Goal: Task Accomplishment & Management: Use online tool/utility

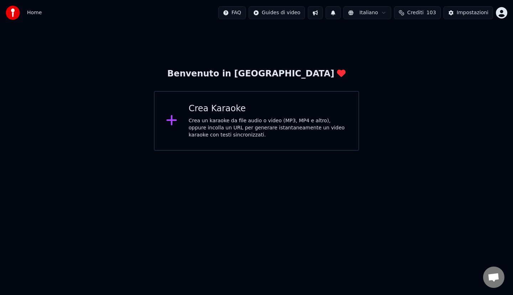
click at [270, 132] on div "Crea un karaoke da file audio o video (MP3, MP4 e altro), oppure incolla un URL…" at bounding box center [268, 127] width 158 height 21
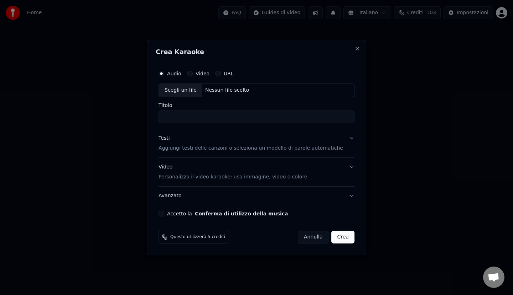
click at [190, 91] on div "Scegli un file" at bounding box center [180, 90] width 43 height 13
click at [191, 149] on p "Aggiungi testi delle canzoni o seleziona un modello di parole automatiche" at bounding box center [250, 148] width 184 height 7
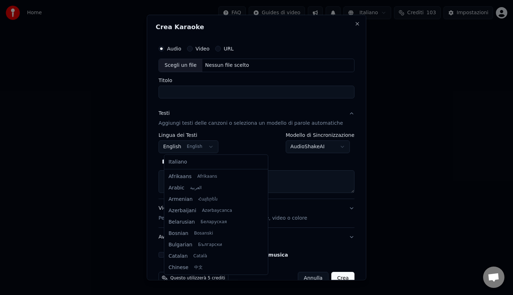
click at [214, 146] on body "**********" at bounding box center [256, 75] width 513 height 151
select select "**"
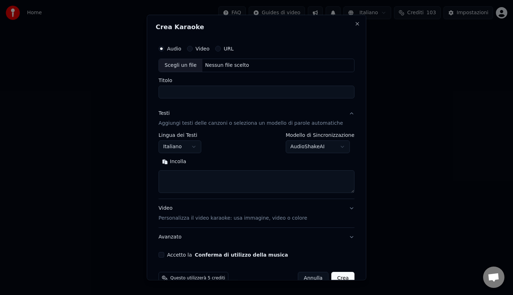
click at [183, 64] on div "Scegli un file" at bounding box center [180, 65] width 43 height 13
click at [273, 88] on input "**********" at bounding box center [256, 91] width 196 height 13
click at [169, 93] on input "**********" at bounding box center [256, 91] width 196 height 13
type input "**********"
click at [214, 179] on textarea at bounding box center [256, 181] width 196 height 23
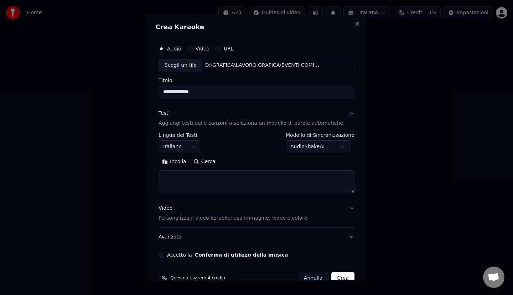
paste textarea "**********"
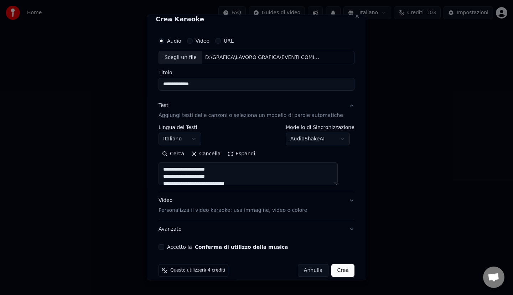
scroll to position [16, 0]
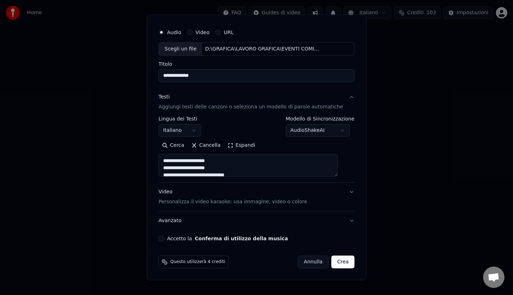
type textarea "**********"
click at [164, 239] on button "Accetto la Conferma di utilizzo della musica" at bounding box center [161, 239] width 6 height 6
click at [341, 192] on button "Video Personalizza il video karaoke: usa immagine, video o colore" at bounding box center [256, 197] width 196 height 28
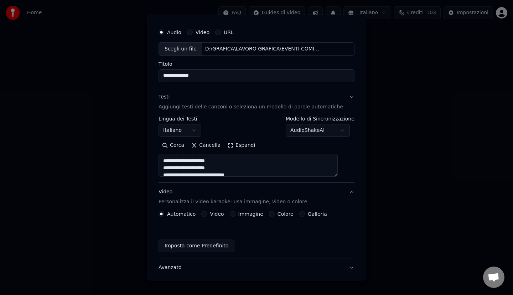
scroll to position [0, 0]
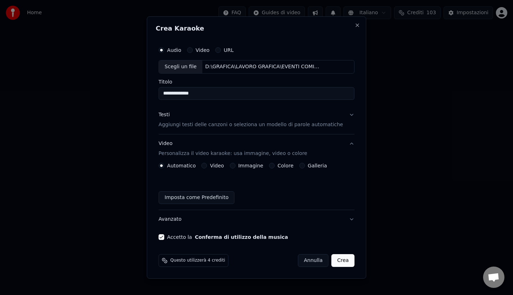
click at [235, 166] on button "Immagine" at bounding box center [233, 166] width 6 height 6
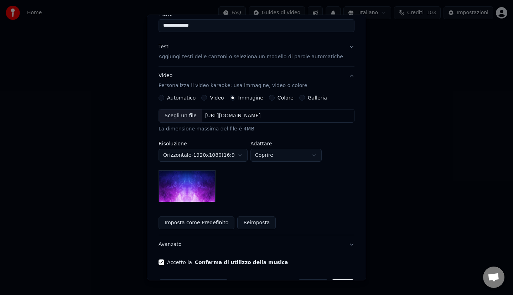
scroll to position [67, 0]
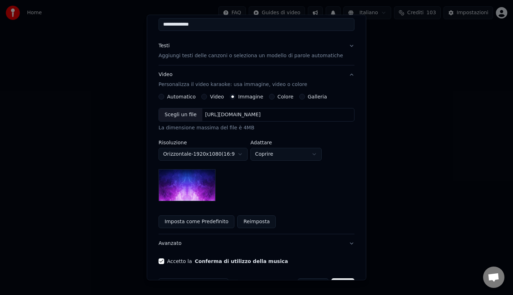
click at [269, 151] on body "**********" at bounding box center [256, 75] width 513 height 151
click at [197, 184] on img at bounding box center [186, 185] width 57 height 32
click at [246, 221] on button "Reimposta" at bounding box center [256, 222] width 38 height 13
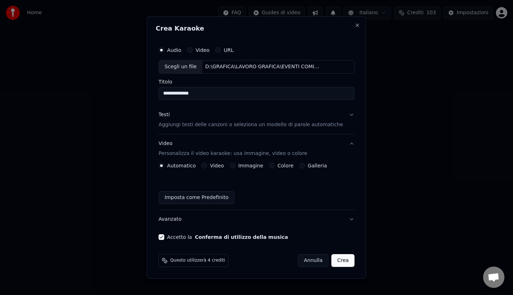
scroll to position [0, 0]
click at [241, 163] on div "Immagine" at bounding box center [246, 166] width 33 height 6
click at [235, 166] on button "Immagine" at bounding box center [233, 166] width 6 height 6
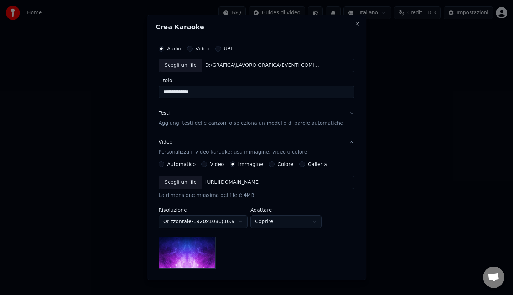
click at [185, 182] on div "Scegli un file" at bounding box center [180, 182] width 43 height 13
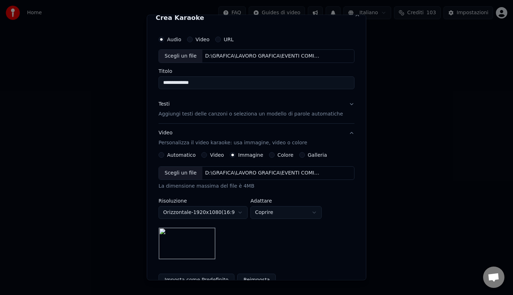
scroll to position [11, 0]
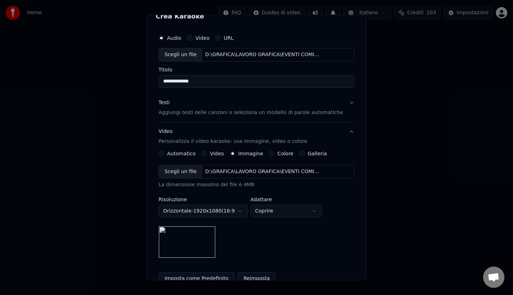
click at [342, 101] on button "Testi Aggiungi testi delle canzoni o seleziona un modello di parole automatiche" at bounding box center [256, 107] width 196 height 28
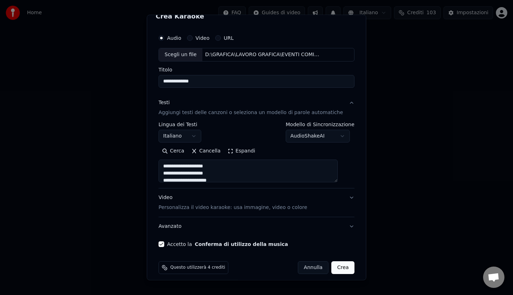
click at [342, 101] on button "Testi Aggiungi testi delle canzoni o seleziona un modello di parole automatiche" at bounding box center [256, 107] width 196 height 28
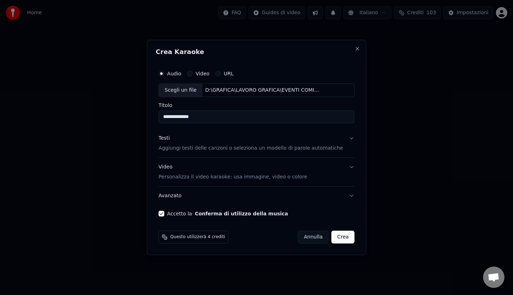
click at [336, 239] on button "Crea" at bounding box center [342, 237] width 23 height 13
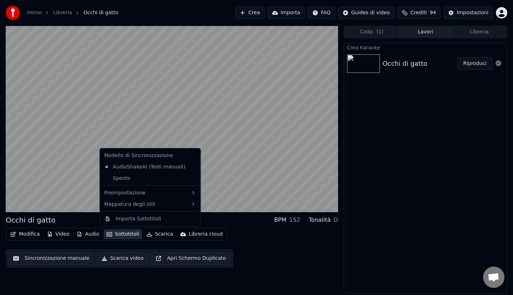
click at [124, 235] on button "Sottotitoli" at bounding box center [123, 235] width 38 height 10
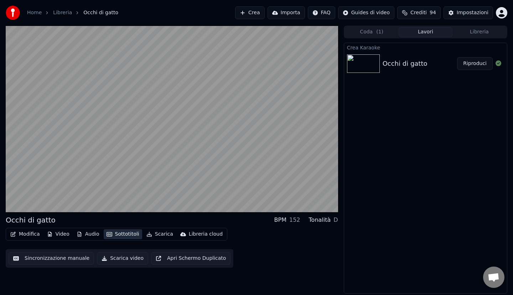
click at [124, 235] on button "Sottotitoli" at bounding box center [123, 235] width 38 height 10
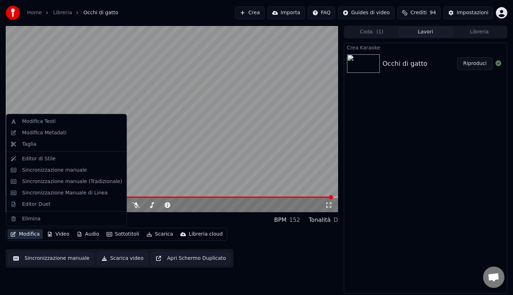
click at [33, 237] on button "Modifica" at bounding box center [24, 235] width 35 height 10
click at [52, 123] on div "Modifica Testi" at bounding box center [38, 121] width 33 height 7
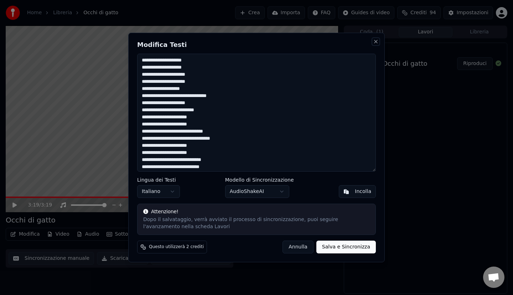
click at [376, 40] on button "Close" at bounding box center [376, 42] width 6 height 6
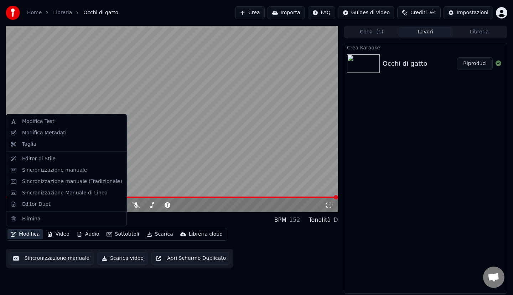
click at [28, 233] on button "Modifica" at bounding box center [24, 235] width 35 height 10
click at [40, 163] on div "Editor di Stile" at bounding box center [66, 158] width 117 height 11
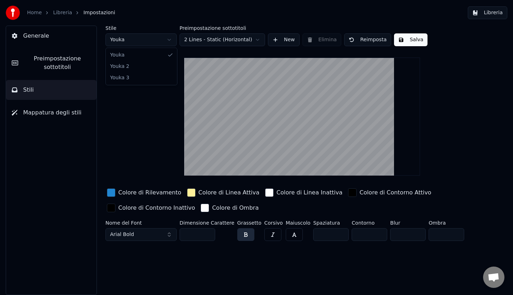
click at [146, 43] on html "Home Libreria Impostazioni Libreria Generale Preimpostazione sottotitoli Stili …" at bounding box center [256, 147] width 513 height 295
click at [141, 41] on html "Home Libreria Impostazioni Libreria Generale Preimpostazione sottotitoli Stili …" at bounding box center [256, 147] width 513 height 295
click at [147, 40] on html "Home Libreria Impostazioni Libreria Generale Preimpostazione sottotitoli Stili …" at bounding box center [256, 147] width 513 height 295
click at [28, 37] on span "Generale" at bounding box center [36, 36] width 26 height 9
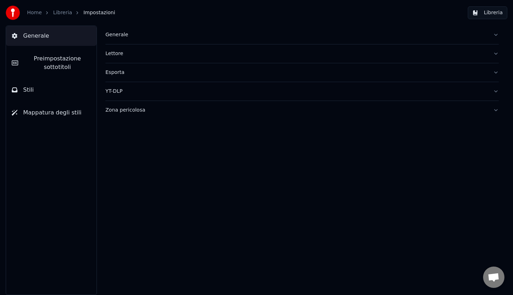
click at [28, 92] on span "Stili" at bounding box center [28, 90] width 11 height 9
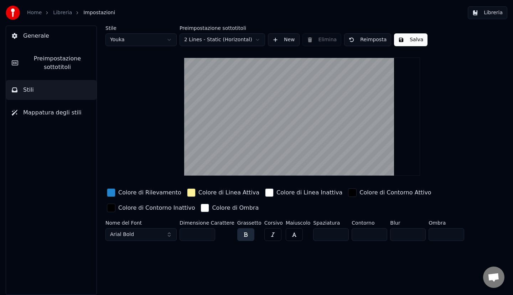
click at [288, 159] on video at bounding box center [302, 117] width 236 height 118
click at [169, 232] on button "Arial Bold" at bounding box center [140, 235] width 71 height 13
click at [153, 236] on button "Arial Bold" at bounding box center [140, 235] width 71 height 13
click at [5, 174] on div "Generale Preimpostazione sottotitoli Stili Mappatura degli stili" at bounding box center [45, 161] width 91 height 270
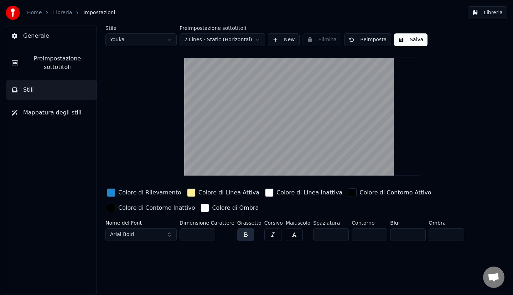
click at [5, 174] on div "Generale Preimpostazione sottotitoli Stili Mappatura degli stili" at bounding box center [45, 161] width 91 height 270
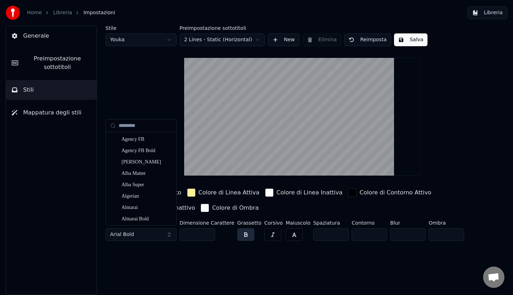
click at [56, 189] on div "Generale Preimpostazione sottotitoli Stili Mappatura degli stili" at bounding box center [51, 161] width 91 height 270
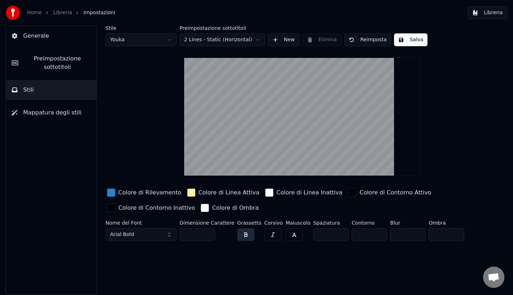
click at [144, 235] on button "Arial Bold" at bounding box center [140, 235] width 71 height 13
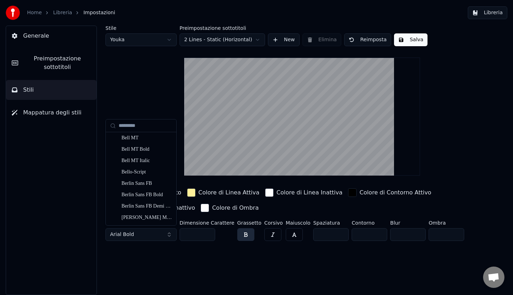
scroll to position [284, 0]
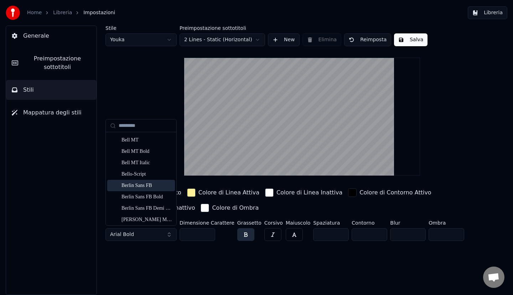
click at [132, 188] on div "Berlin Sans FB" at bounding box center [146, 185] width 51 height 7
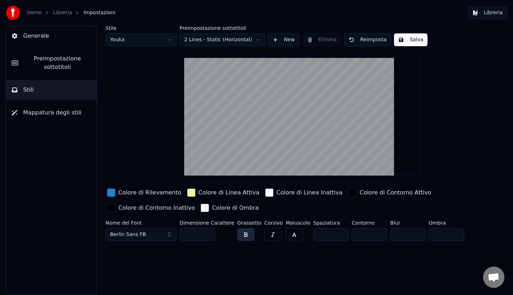
click at [134, 235] on span "Berlin Sans FB" at bounding box center [128, 234] width 36 height 7
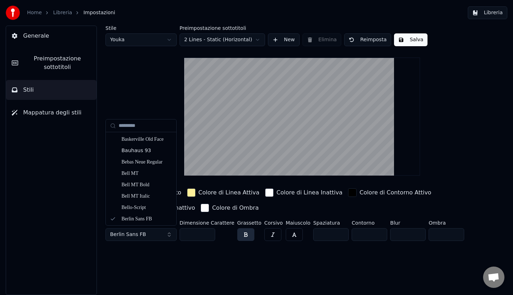
scroll to position [250, 0]
click at [136, 162] on div "Bebas Neue Regular" at bounding box center [146, 162] width 51 height 7
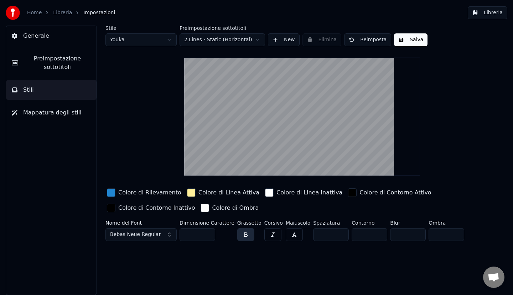
click at [199, 234] on input "**" at bounding box center [197, 235] width 36 height 13
type input "*"
type input "***"
click at [412, 44] on button "Salva" at bounding box center [410, 39] width 33 height 13
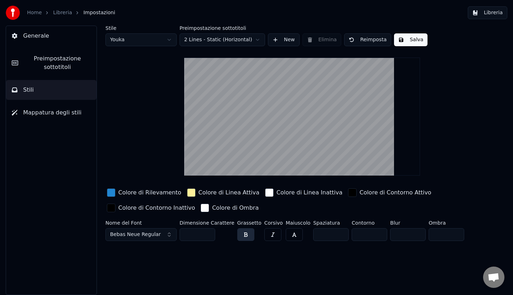
click at [36, 31] on button "Generale" at bounding box center [51, 36] width 90 height 20
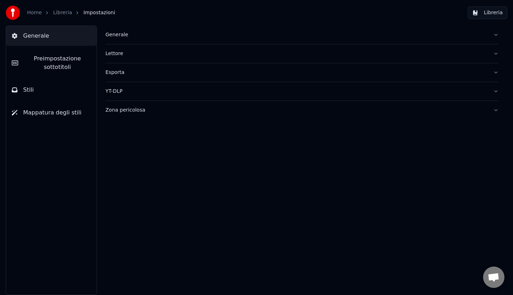
click at [33, 89] on button "Stili" at bounding box center [51, 90] width 90 height 20
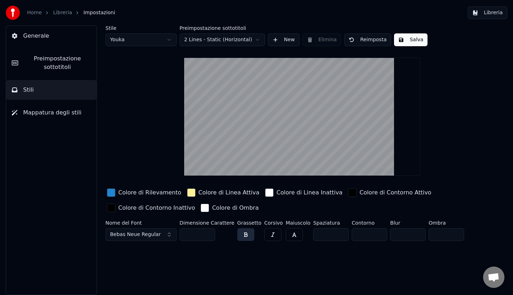
click at [59, 14] on link "Libreria" at bounding box center [62, 12] width 19 height 7
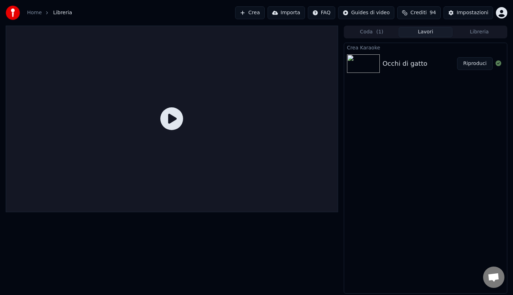
click at [173, 116] on icon at bounding box center [171, 119] width 23 height 23
click at [172, 119] on icon at bounding box center [171, 119] width 23 height 23
click at [430, 63] on div "Occhi di gatto" at bounding box center [419, 64] width 74 height 10
click at [387, 60] on div "Occhi di gatto" at bounding box center [404, 64] width 45 height 10
click at [477, 63] on button "Riproduci" at bounding box center [475, 63] width 36 height 13
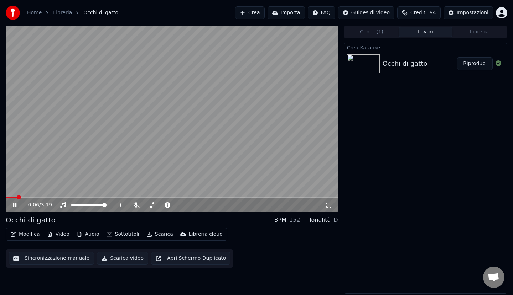
click at [26, 236] on button "Modifica" at bounding box center [24, 235] width 35 height 10
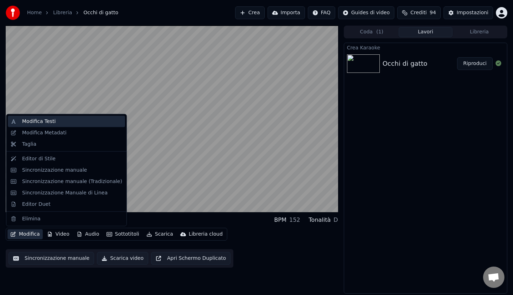
click at [65, 116] on div "Modifica Testi" at bounding box center [66, 121] width 117 height 11
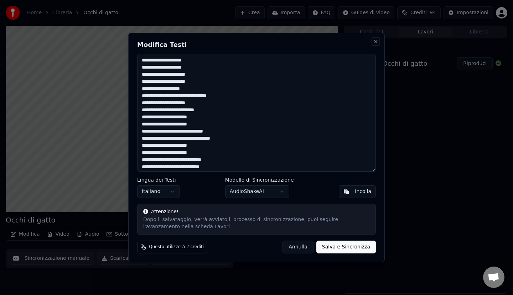
click at [374, 41] on button "Close" at bounding box center [376, 42] width 6 height 6
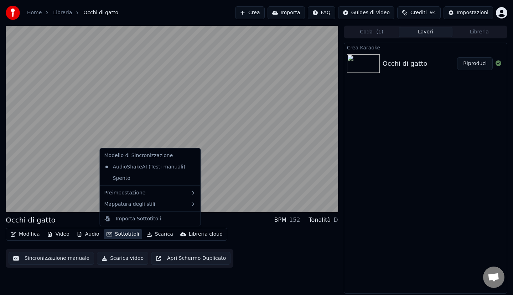
click at [117, 234] on button "Sottotitoli" at bounding box center [123, 235] width 38 height 10
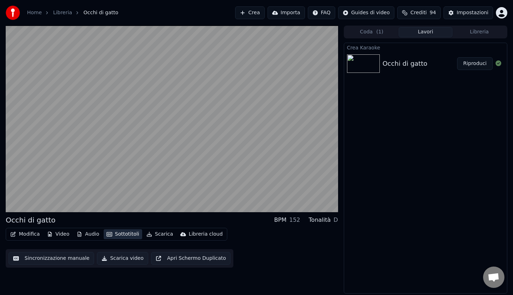
click at [117, 234] on button "Sottotitoli" at bounding box center [123, 235] width 38 height 10
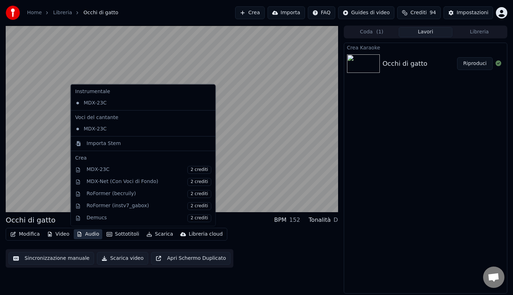
click at [88, 233] on button "Audio" at bounding box center [88, 235] width 28 height 10
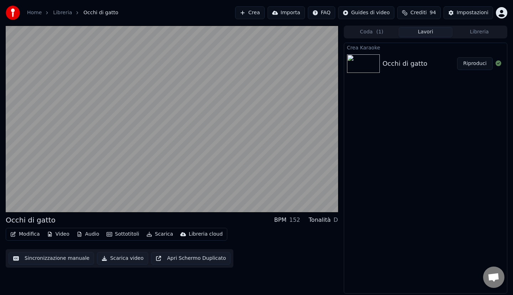
click at [253, 265] on div "Modifica Video Audio Sottotitoli Scarica Libreria cloud Sincronizzazione manual…" at bounding box center [172, 248] width 332 height 40
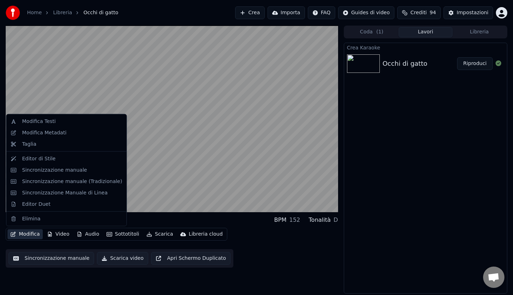
click at [27, 235] on button "Modifica" at bounding box center [24, 235] width 35 height 10
click at [53, 137] on div "Modifica Metadati" at bounding box center [66, 132] width 117 height 11
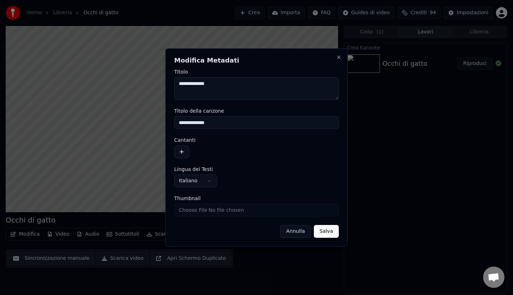
click at [198, 84] on textarea "**********" at bounding box center [256, 88] width 164 height 23
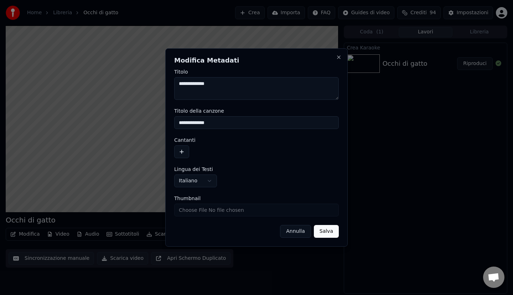
type textarea "**********"
click at [201, 123] on input "**********" at bounding box center [256, 122] width 164 height 13
click at [220, 122] on input "**********" at bounding box center [256, 122] width 164 height 13
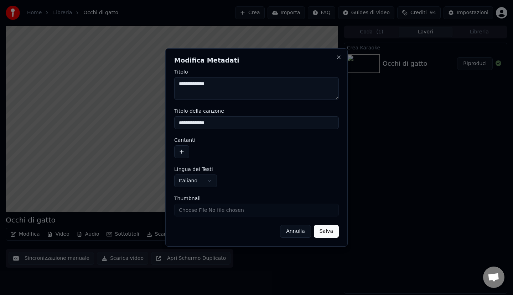
click at [198, 120] on input "**********" at bounding box center [256, 122] width 164 height 13
type input "**********"
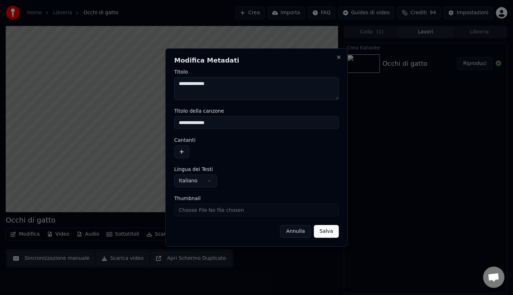
click at [330, 233] on button "Salva" at bounding box center [326, 231] width 25 height 13
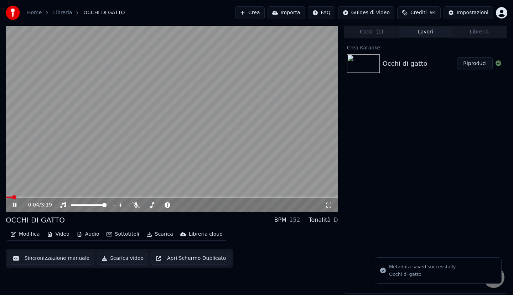
click at [12, 197] on span at bounding box center [9, 197] width 7 height 1
click at [9, 195] on video at bounding box center [172, 119] width 332 height 187
click at [9, 197] on span at bounding box center [7, 197] width 3 height 1
click at [17, 208] on icon at bounding box center [19, 206] width 17 height 6
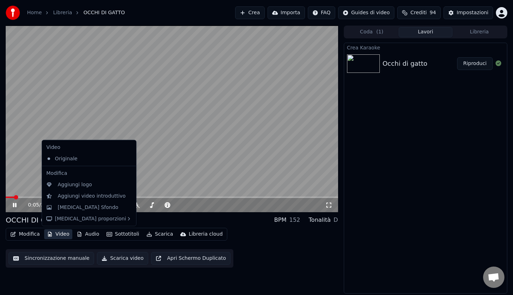
click at [64, 231] on button "Video" at bounding box center [58, 235] width 28 height 10
click at [69, 157] on div "Originale" at bounding box center [83, 158] width 80 height 11
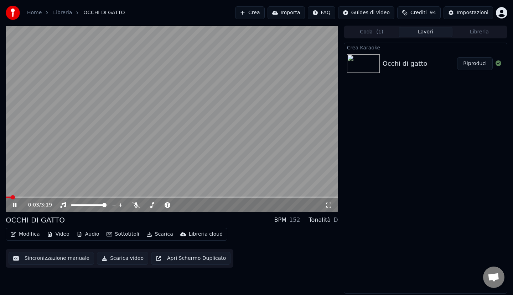
click at [10, 197] on span at bounding box center [8, 197] width 5 height 1
click at [7, 197] on span at bounding box center [7, 197] width 2 height 1
click at [14, 205] on icon at bounding box center [15, 205] width 4 height 4
click at [14, 205] on icon at bounding box center [14, 205] width 4 height 5
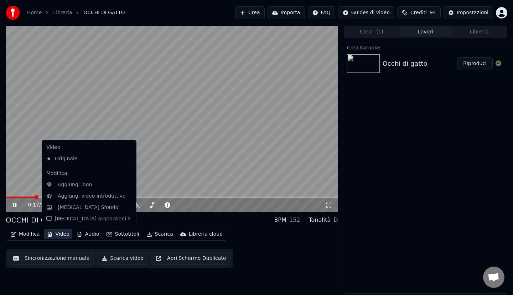
click at [61, 235] on button "Video" at bounding box center [58, 235] width 28 height 10
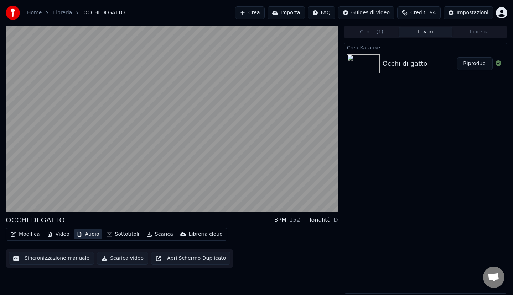
click at [83, 234] on button "Audio" at bounding box center [88, 235] width 28 height 10
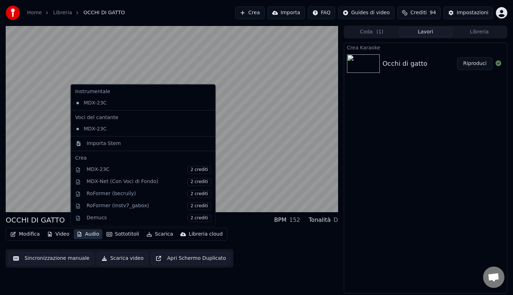
click at [83, 234] on button "Audio" at bounding box center [88, 235] width 28 height 10
click at [94, 127] on div "MDX-23C" at bounding box center [137, 128] width 131 height 11
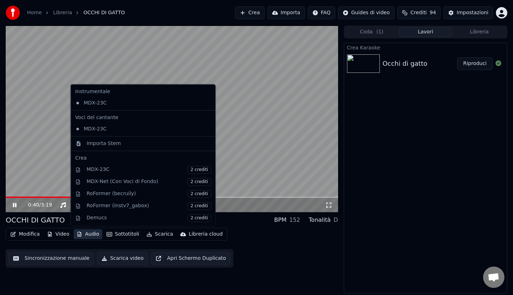
click at [86, 234] on button "Audio" at bounding box center [88, 235] width 28 height 10
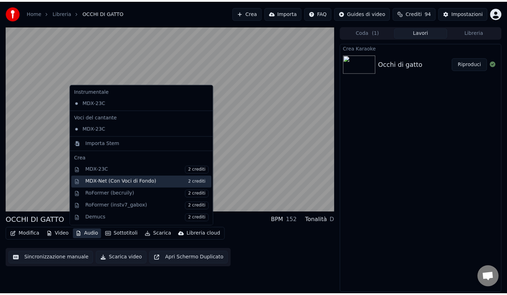
scroll to position [72, 0]
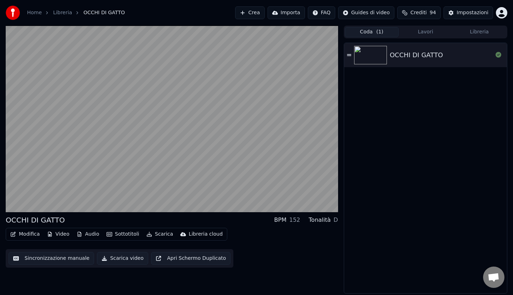
click at [370, 33] on button "Coda ( 1 )" at bounding box center [372, 32] width 54 height 10
click at [350, 54] on icon at bounding box center [349, 55] width 4 height 5
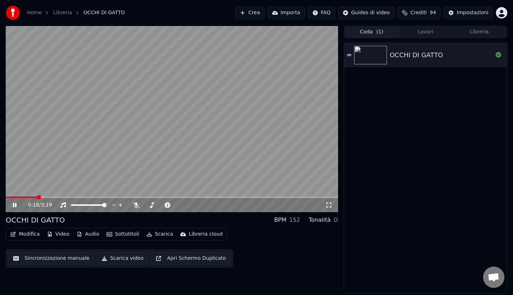
click at [54, 197] on video at bounding box center [172, 119] width 332 height 187
click at [63, 204] on icon at bounding box center [62, 206] width 7 height 6
click at [12, 205] on icon at bounding box center [19, 206] width 17 height 6
click at [63, 204] on icon at bounding box center [62, 206] width 7 height 6
click at [136, 204] on icon at bounding box center [135, 206] width 7 height 6
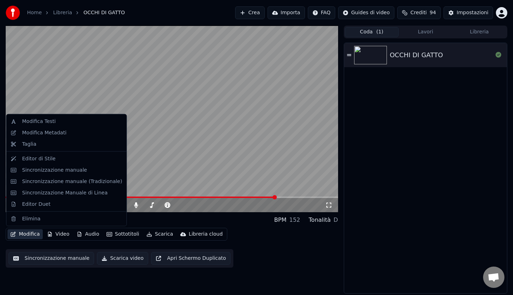
click at [32, 232] on button "Modifica" at bounding box center [24, 235] width 35 height 10
click at [35, 162] on div "Editor di Stile" at bounding box center [38, 158] width 33 height 7
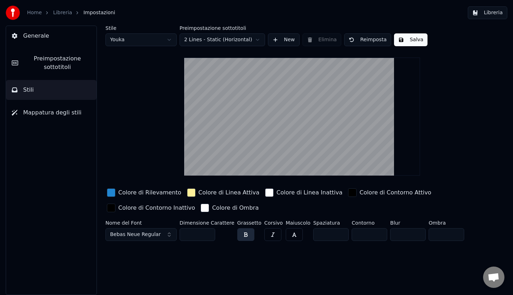
click at [114, 194] on div "button" at bounding box center [111, 193] width 9 height 9
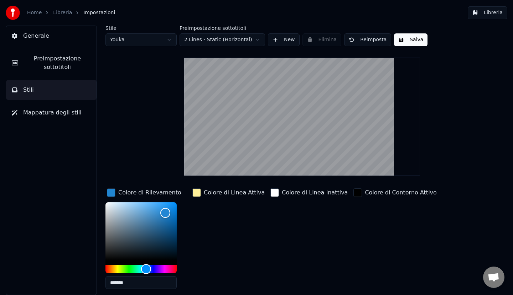
click at [121, 283] on input "*******" at bounding box center [140, 283] width 71 height 13
click at [224, 256] on div "Colore di Linea Attiva" at bounding box center [228, 241] width 75 height 108
click at [112, 193] on div "button" at bounding box center [111, 193] width 9 height 9
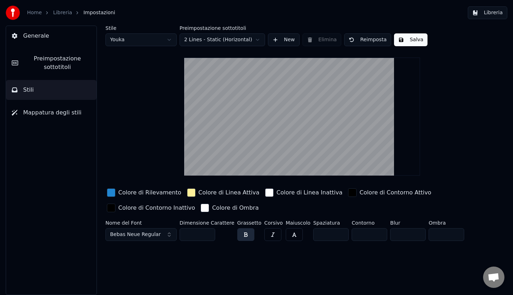
click at [265, 192] on div "button" at bounding box center [269, 193] width 9 height 9
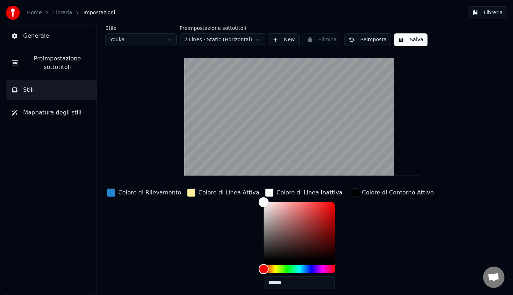
click at [266, 286] on input "*******" at bounding box center [298, 283] width 71 height 13
paste input "text"
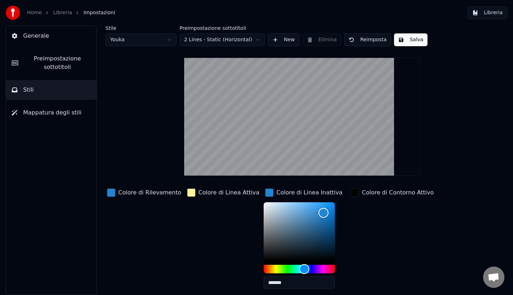
type input "*******"
click at [111, 194] on div "button" at bounding box center [111, 193] width 9 height 9
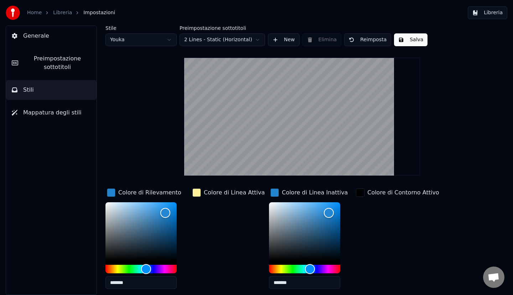
click at [131, 283] on input "*******" at bounding box center [140, 283] width 71 height 13
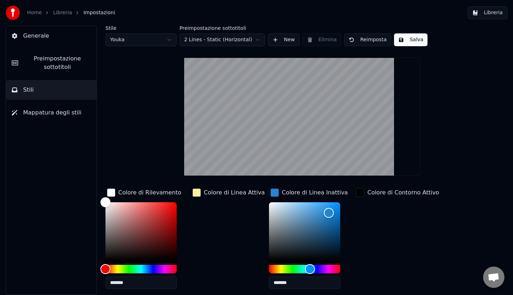
type input "*******"
click at [110, 191] on div "button" at bounding box center [111, 193] width 9 height 9
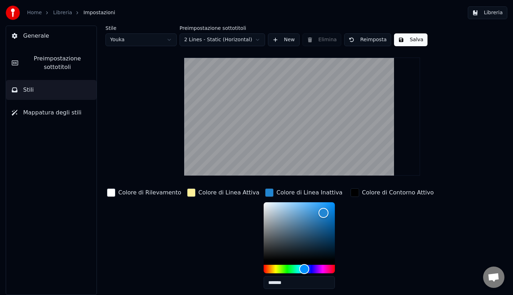
click at [265, 194] on div "button" at bounding box center [269, 193] width 9 height 9
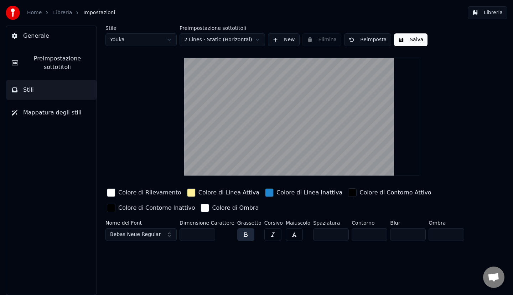
click at [187, 192] on div "button" at bounding box center [191, 193] width 9 height 9
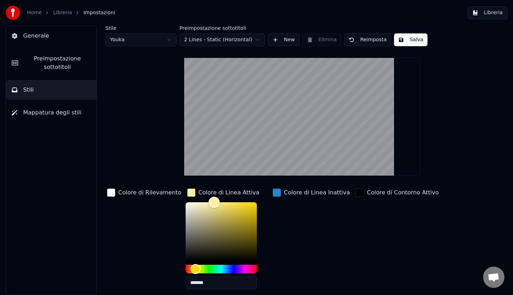
type input "*******"
click at [246, 203] on div "Color" at bounding box center [220, 232] width 71 height 58
click at [403, 37] on button "Salva" at bounding box center [410, 39] width 33 height 13
click at [187, 192] on div "button" at bounding box center [191, 193] width 9 height 9
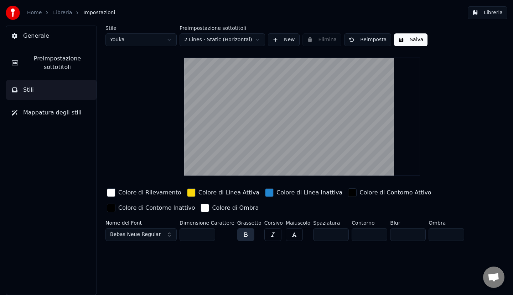
click at [52, 115] on span "Mappatura degli stili" at bounding box center [52, 113] width 58 height 9
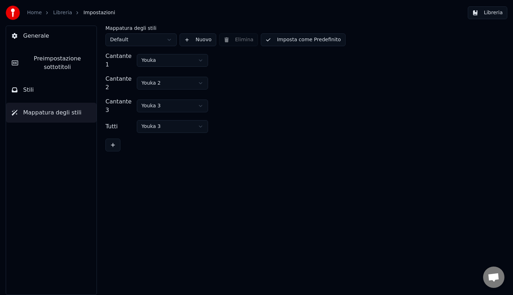
click at [35, 90] on button "Stili" at bounding box center [51, 90] width 90 height 20
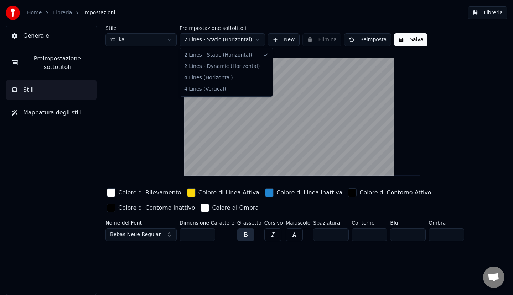
click at [253, 40] on html "Home Libreria Impostazioni Libreria Generale Preimpostazione sottotitoli Stili …" at bounding box center [256, 147] width 513 height 295
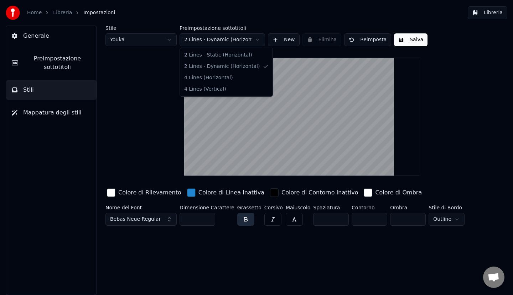
click at [209, 39] on html "Home Libreria Impostazioni Libreria Generale Preimpostazione sottotitoli Stili …" at bounding box center [256, 147] width 513 height 295
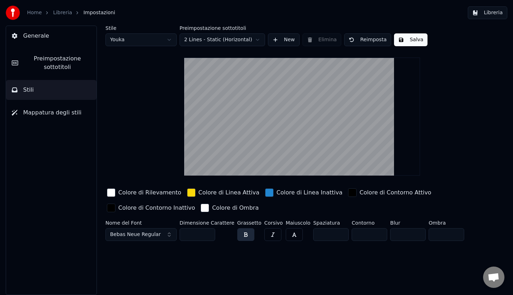
click at [417, 38] on button "Salva" at bounding box center [410, 39] width 33 height 13
click at [165, 235] on button "Bebas Neue Regular" at bounding box center [140, 235] width 71 height 13
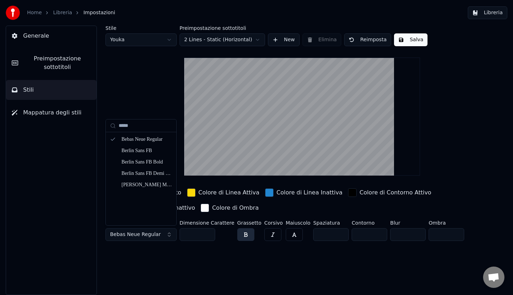
type input "*****"
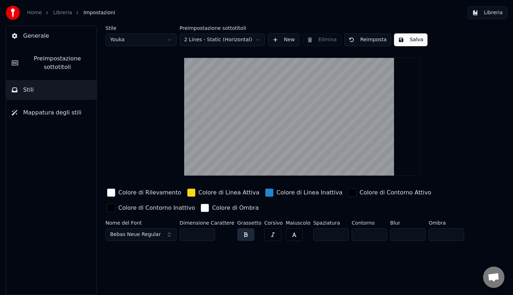
click at [164, 253] on div "Stile Youka Preimpostazione sottotitoli 2 Lines - Static (Horizontal) New Elimi…" at bounding box center [301, 161] width 421 height 270
click at [27, 38] on span "Generale" at bounding box center [36, 36] width 26 height 9
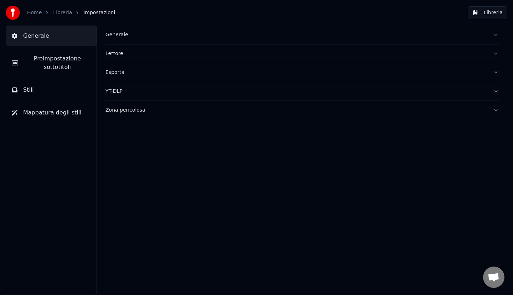
click at [115, 36] on div "Generale" at bounding box center [296, 34] width 382 height 7
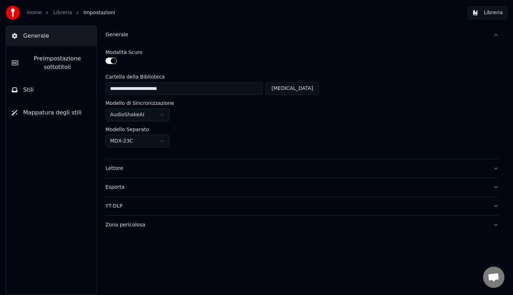
click at [112, 166] on div "Lettore" at bounding box center [296, 168] width 382 height 7
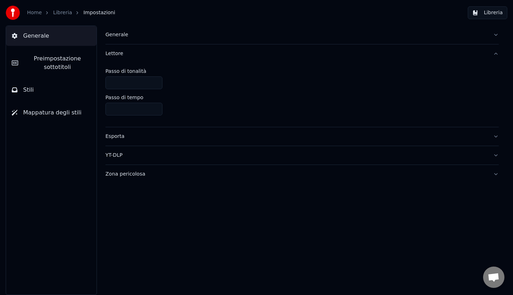
click at [35, 96] on button "Stili" at bounding box center [51, 90] width 90 height 20
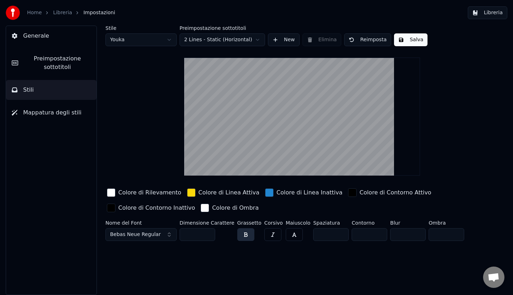
click at [304, 89] on video at bounding box center [302, 117] width 236 height 118
click at [296, 108] on video at bounding box center [302, 117] width 236 height 118
click at [303, 81] on video at bounding box center [302, 117] width 236 height 118
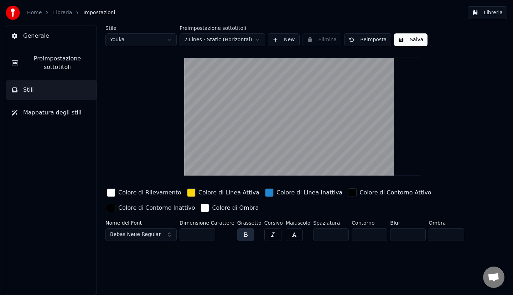
click at [483, 11] on button "Libreria" at bounding box center [487, 12] width 40 height 13
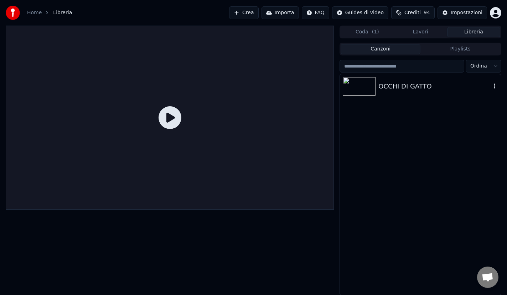
click at [393, 86] on div "OCCHI DI GATTO" at bounding box center [434, 87] width 112 height 10
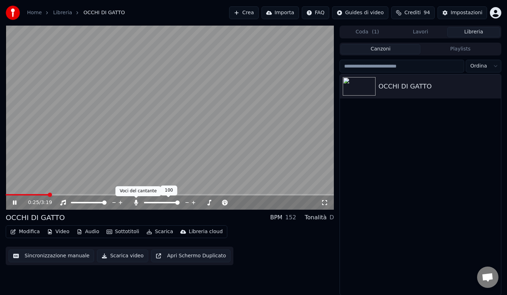
click at [135, 203] on icon at bounding box center [136, 203] width 4 height 6
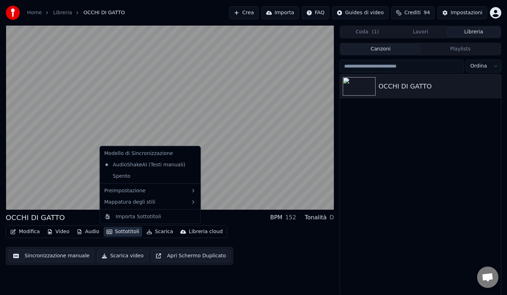
click at [115, 233] on button "Sottotitoli" at bounding box center [123, 232] width 38 height 10
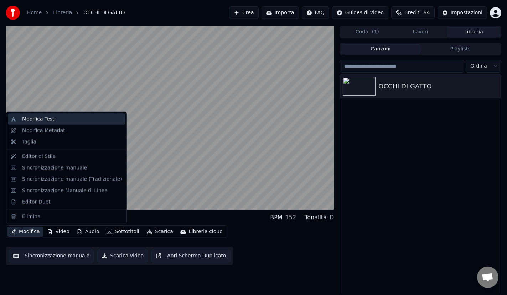
click at [28, 121] on div "Modifica Testi" at bounding box center [38, 119] width 33 height 7
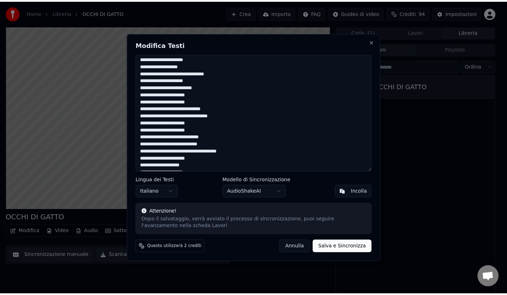
scroll to position [27, 0]
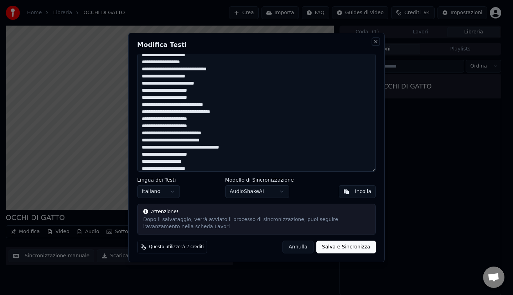
click at [376, 40] on button "Close" at bounding box center [376, 42] width 6 height 6
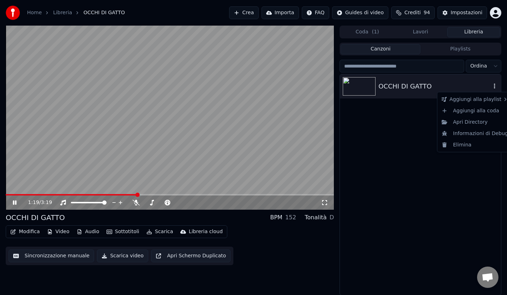
click at [497, 87] on icon "button" at bounding box center [494, 86] width 7 height 6
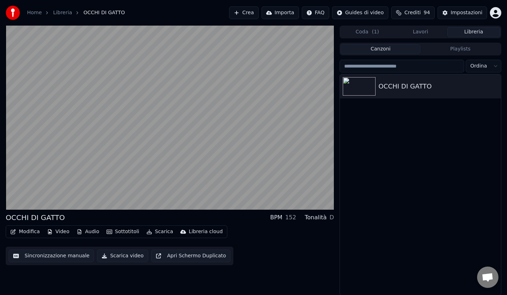
click at [120, 255] on button "Scarica video" at bounding box center [122, 256] width 51 height 13
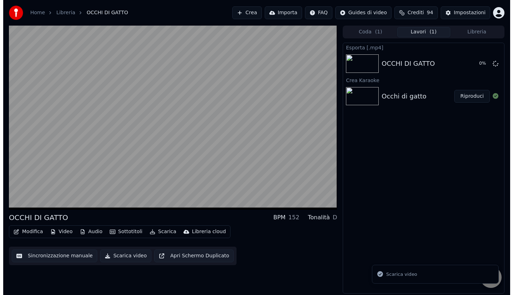
scroll to position [0, 0]
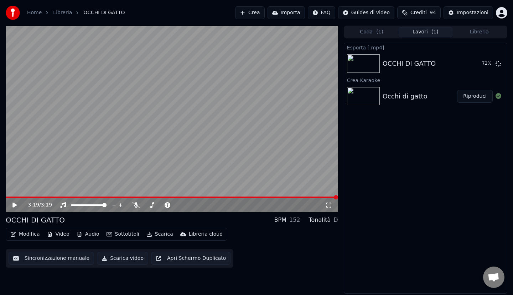
click at [12, 207] on icon at bounding box center [19, 206] width 17 height 6
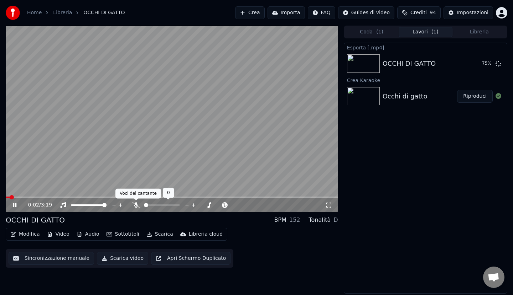
click at [135, 205] on icon at bounding box center [135, 206] width 7 height 6
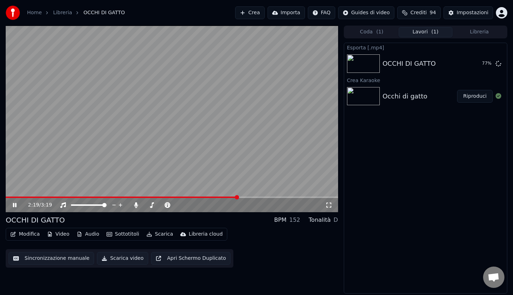
click at [237, 198] on span at bounding box center [172, 197] width 332 height 1
click at [287, 199] on div "2:33 / 3:19" at bounding box center [172, 205] width 332 height 14
click at [294, 197] on span at bounding box center [172, 197] width 332 height 1
click at [11, 204] on icon at bounding box center [19, 206] width 17 height 6
click at [328, 197] on span at bounding box center [172, 197] width 332 height 1
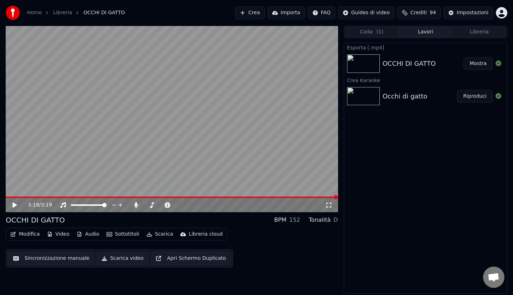
click at [256, 12] on button "Crea" at bounding box center [249, 12] width 29 height 13
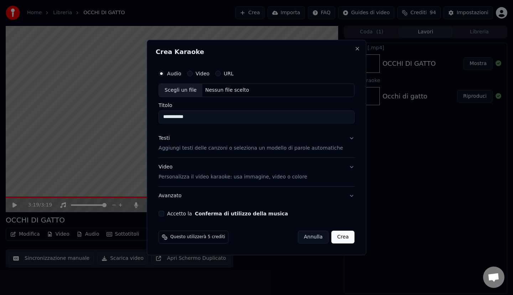
click at [192, 116] on input "**********" at bounding box center [256, 117] width 196 height 13
click at [199, 117] on input "**********" at bounding box center [256, 117] width 196 height 13
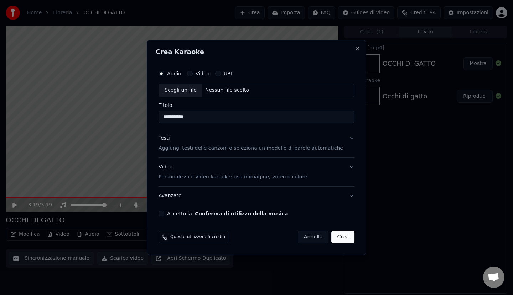
paste input "**********"
click at [192, 88] on div "Scegli un file" at bounding box center [180, 90] width 43 height 13
click at [221, 113] on input "**********" at bounding box center [256, 117] width 196 height 13
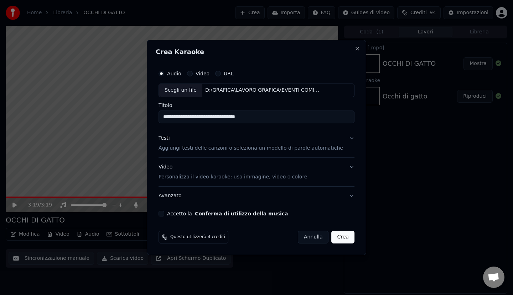
click at [221, 113] on input "**********" at bounding box center [256, 117] width 196 height 13
paste input
click at [183, 116] on input "**********" at bounding box center [256, 117] width 196 height 13
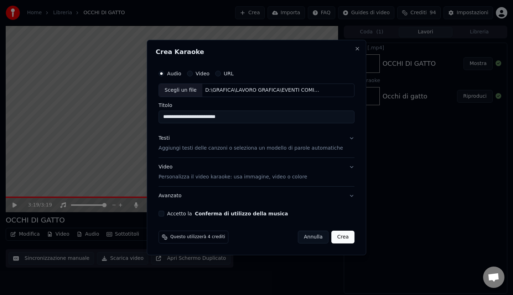
click at [183, 116] on input "**********" at bounding box center [256, 117] width 196 height 13
type input "**********"
click at [345, 137] on button "Testi Aggiungi testi delle canzoni o seleziona un modello di parole automatiche" at bounding box center [256, 143] width 196 height 28
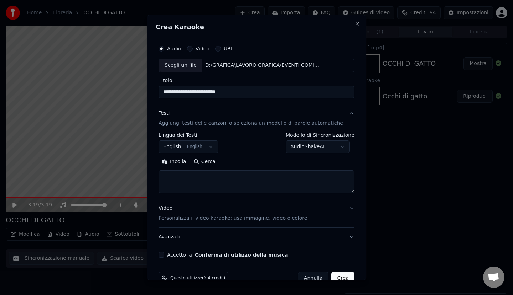
click at [213, 145] on body "**********" at bounding box center [256, 147] width 513 height 295
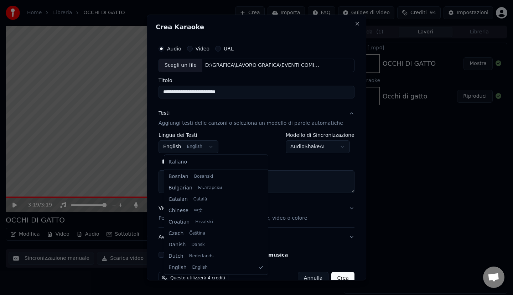
scroll to position [228, 0]
select select "**"
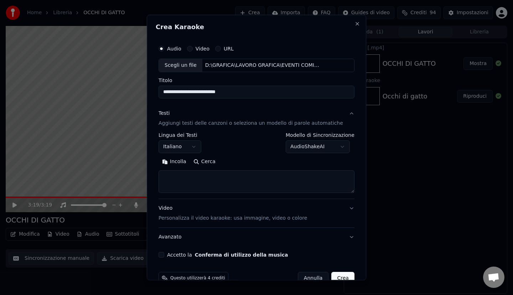
click at [195, 176] on textarea at bounding box center [256, 181] width 196 height 23
paste textarea "**********"
type textarea "**********"
click at [192, 65] on div "Scegli un file" at bounding box center [180, 65] width 43 height 13
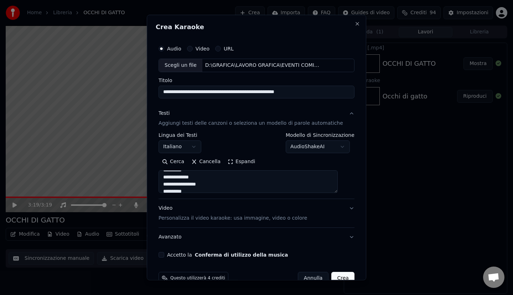
click at [238, 90] on input "**********" at bounding box center [256, 91] width 196 height 13
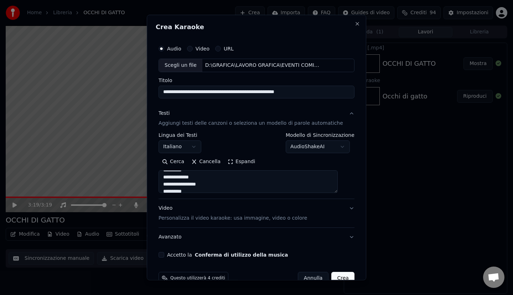
click at [324, 92] on input "**********" at bounding box center [256, 91] width 196 height 13
type input "*"
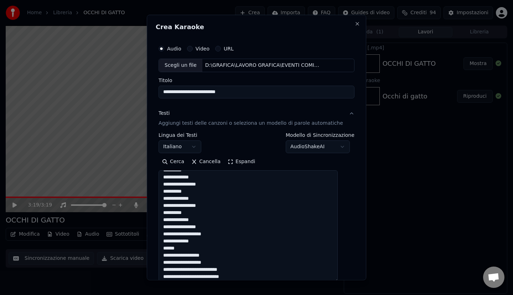
drag, startPoint x: 339, startPoint y: 191, endPoint x: 330, endPoint y: 280, distance: 89.4
click at [330, 280] on textarea at bounding box center [247, 226] width 179 height 112
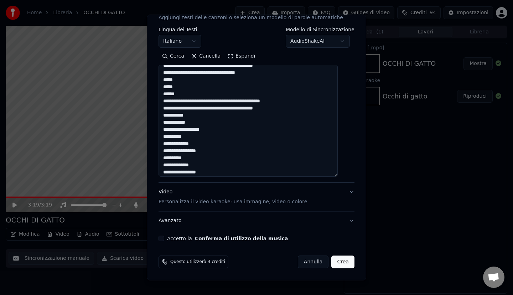
scroll to position [385, 0]
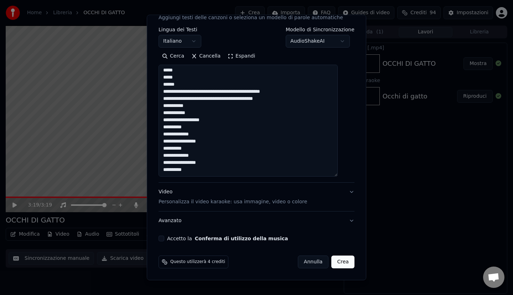
type input "**********"
click at [164, 237] on button "Accetto la Conferma di utilizzo della musica" at bounding box center [161, 239] width 6 height 6
click at [339, 192] on button "Video Personalizza il video karaoke: usa immagine, video o colore" at bounding box center [256, 197] width 196 height 28
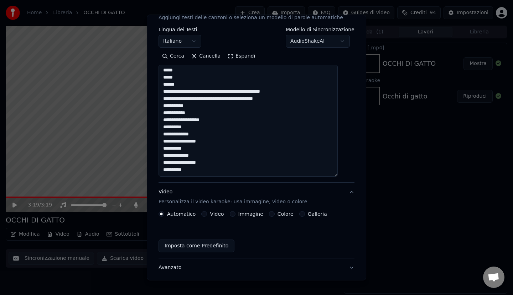
scroll to position [0, 0]
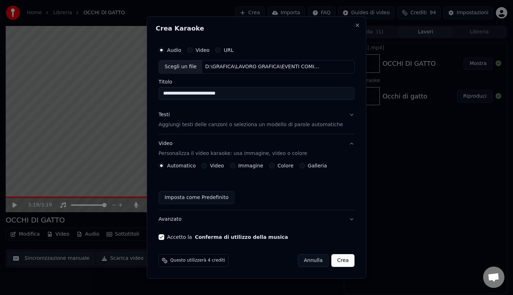
click at [235, 164] on button "Immagine" at bounding box center [233, 166] width 6 height 6
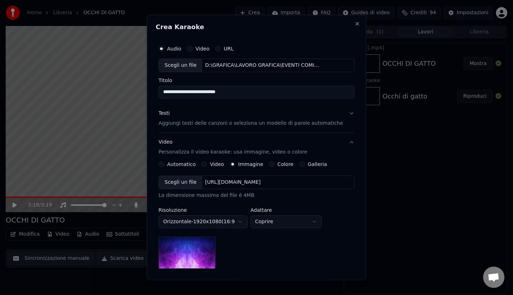
click at [184, 182] on div "Scegli un file" at bounding box center [180, 182] width 43 height 13
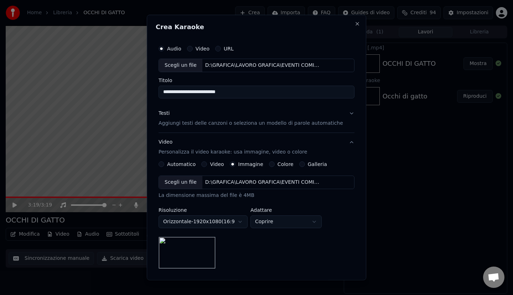
click at [340, 115] on button "Testi Aggiungi testi delle canzoni o seleziona un modello di parole automatiche" at bounding box center [256, 118] width 196 height 28
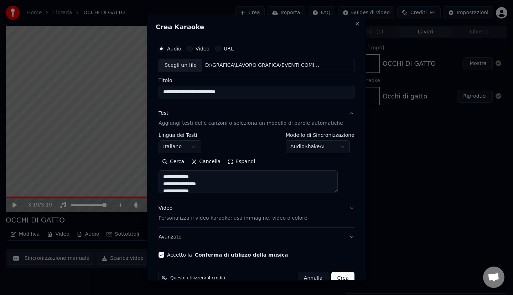
click at [331, 276] on button "Crea" at bounding box center [342, 278] width 23 height 13
select select
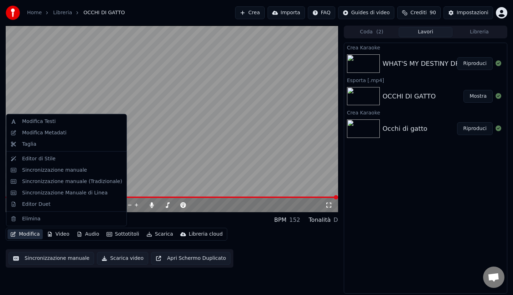
click at [31, 234] on button "Modifica" at bounding box center [24, 235] width 35 height 10
click at [46, 132] on div "Modifica Metadati" at bounding box center [44, 132] width 44 height 7
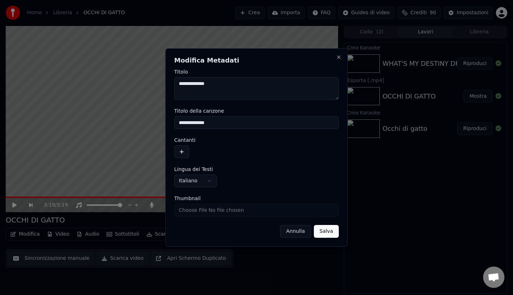
click at [298, 233] on button "Annulla" at bounding box center [295, 231] width 31 height 13
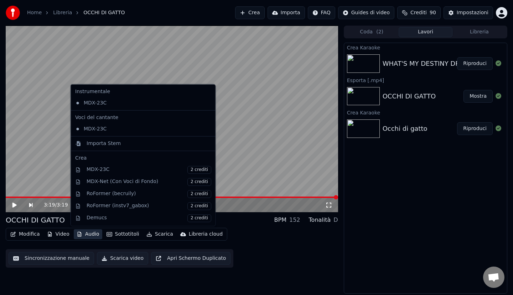
click at [90, 235] on button "Audio" at bounding box center [88, 235] width 28 height 10
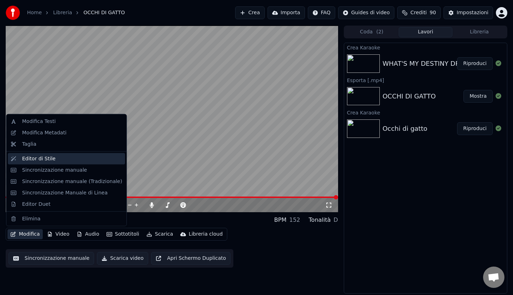
click at [38, 157] on div "Editor di Stile" at bounding box center [38, 158] width 33 height 7
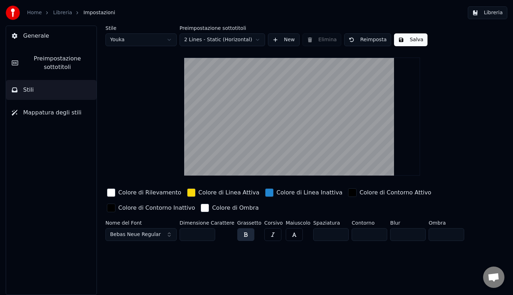
click at [41, 35] on span "Generale" at bounding box center [36, 36] width 26 height 9
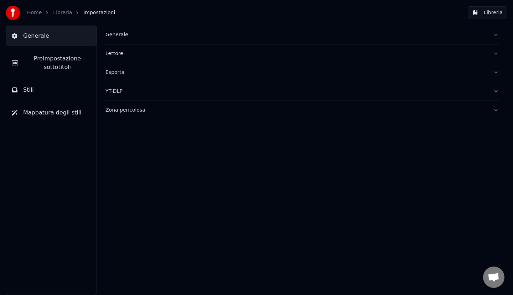
click at [115, 37] on div "Generale" at bounding box center [296, 34] width 382 height 7
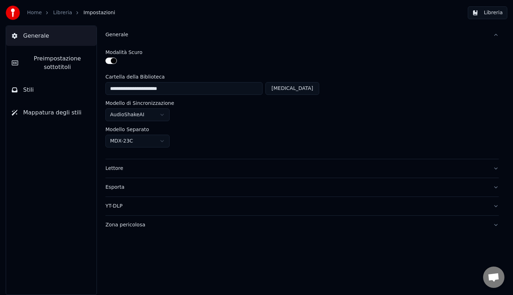
click at [115, 169] on div "Lettore" at bounding box center [296, 168] width 382 height 7
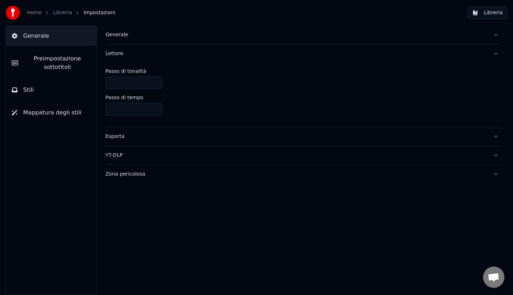
click at [54, 16] on link "Libreria" at bounding box center [62, 12] width 19 height 7
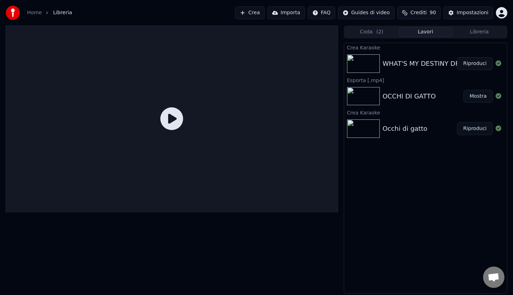
click at [428, 57] on div "WHAT'S MY DESTINY DRAGON BALL Riproduci" at bounding box center [425, 64] width 163 height 24
click at [485, 62] on button "Riproduci" at bounding box center [475, 63] width 36 height 13
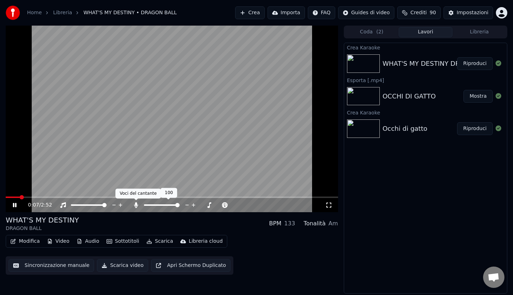
click at [136, 205] on icon at bounding box center [136, 206] width 4 height 6
click at [17, 204] on icon at bounding box center [19, 206] width 17 height 6
click at [137, 204] on icon at bounding box center [135, 206] width 7 height 6
click at [15, 203] on icon at bounding box center [19, 206] width 17 height 6
click at [15, 203] on icon at bounding box center [15, 205] width 4 height 4
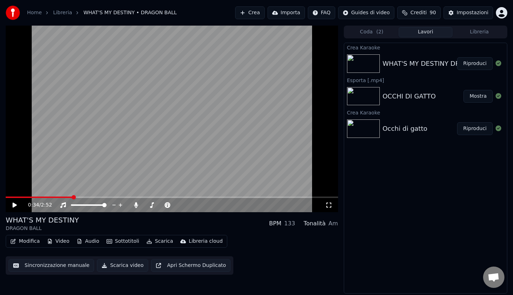
click at [15, 205] on icon at bounding box center [14, 205] width 4 height 5
click at [14, 206] on icon at bounding box center [15, 205] width 4 height 4
click at [13, 204] on icon at bounding box center [14, 205] width 4 height 5
click at [137, 206] on icon at bounding box center [136, 206] width 4 height 6
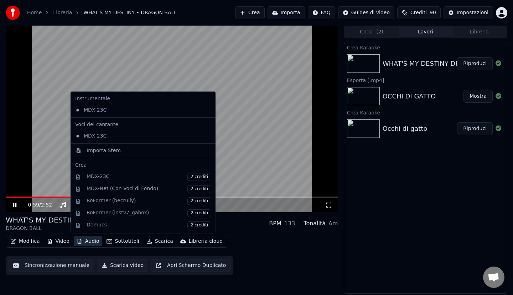
click at [90, 242] on button "Audio" at bounding box center [88, 242] width 28 height 10
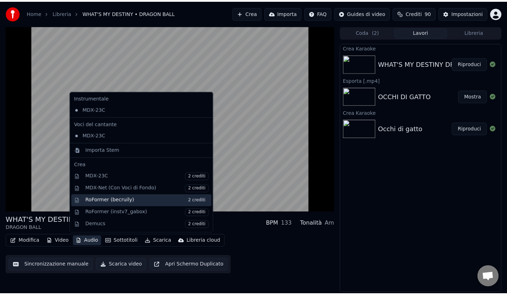
scroll to position [72, 0]
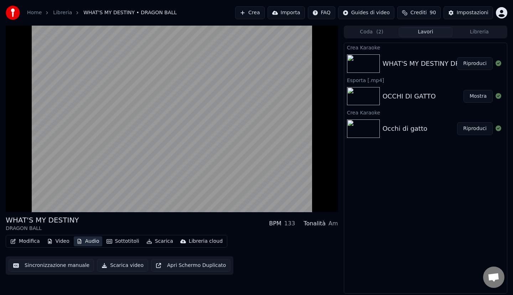
click at [94, 242] on button "Audio" at bounding box center [88, 242] width 28 height 10
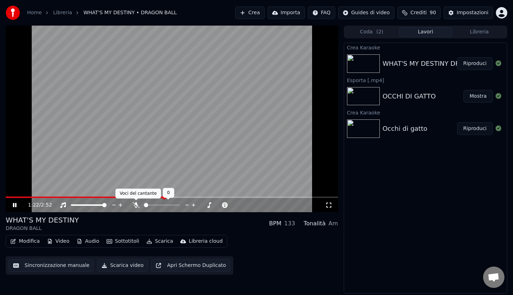
click at [132, 206] on icon at bounding box center [135, 206] width 7 height 6
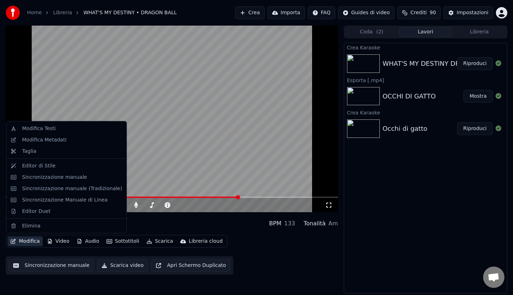
click at [30, 241] on button "Modifica" at bounding box center [24, 242] width 35 height 10
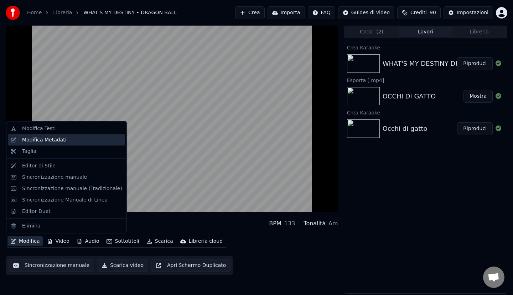
click at [38, 139] on div "Modifica Metadati" at bounding box center [44, 139] width 44 height 7
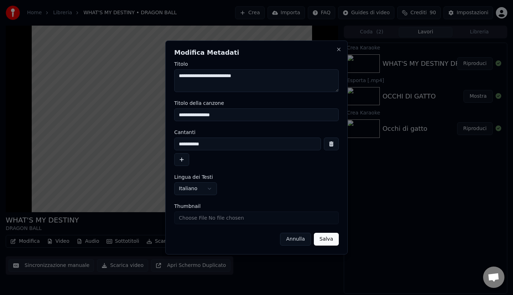
click at [204, 147] on input "**********" at bounding box center [247, 144] width 147 height 13
click at [329, 146] on button "button" at bounding box center [331, 144] width 15 height 13
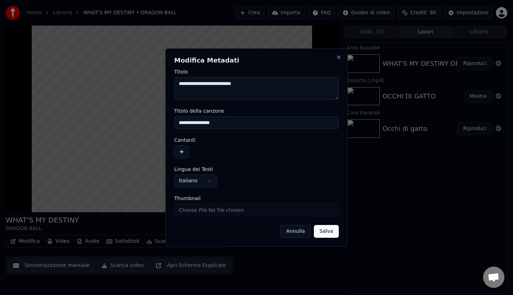
click at [261, 124] on input "**********" at bounding box center [256, 122] width 164 height 13
paste input "**********"
type input "**********"
click at [238, 160] on form "**********" at bounding box center [256, 153] width 164 height 169
click at [325, 230] on button "Salva" at bounding box center [326, 231] width 25 height 13
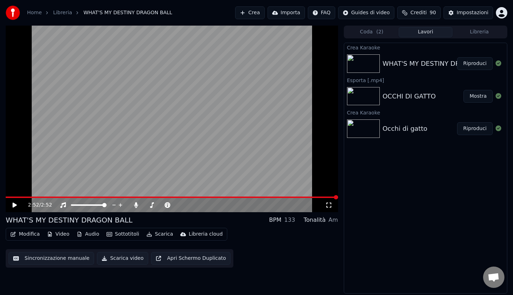
click at [14, 203] on icon at bounding box center [19, 206] width 17 height 6
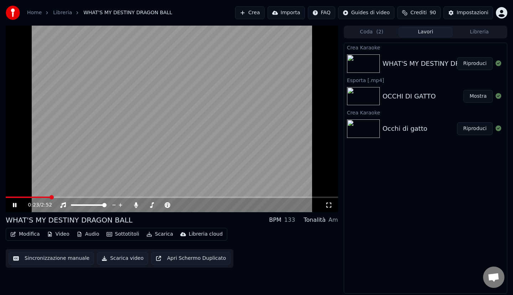
click at [14, 203] on icon at bounding box center [19, 206] width 17 height 6
click at [30, 233] on button "Modifica" at bounding box center [24, 235] width 35 height 10
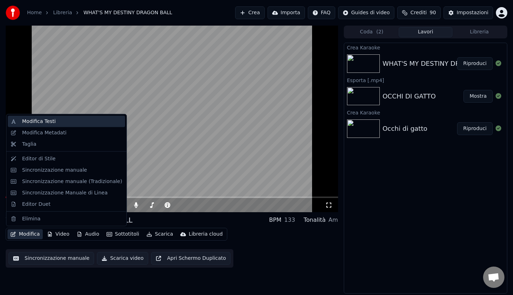
click at [52, 122] on div "Modifica Testi" at bounding box center [38, 121] width 33 height 7
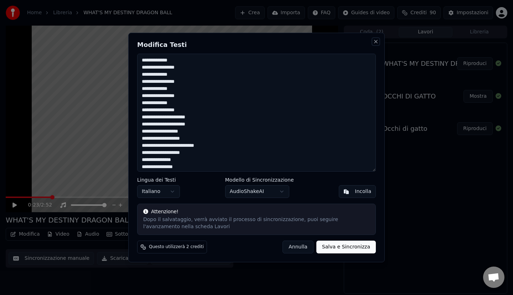
click at [377, 44] on button "Close" at bounding box center [376, 42] width 6 height 6
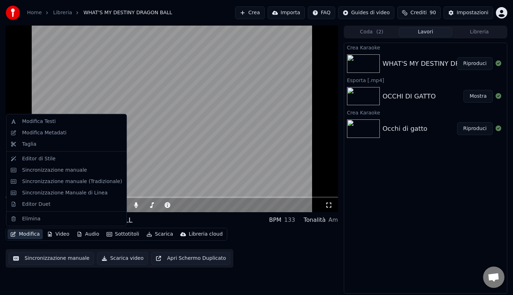
click at [26, 231] on button "Modifica" at bounding box center [24, 235] width 35 height 10
click at [32, 119] on div "Modifica Testi" at bounding box center [38, 121] width 33 height 7
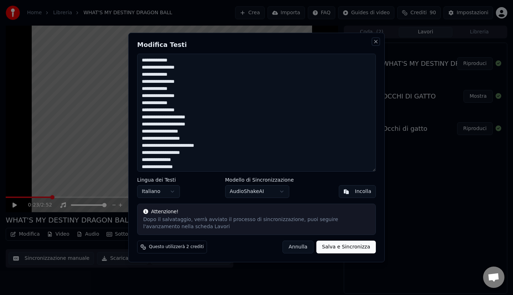
click at [375, 41] on button "Close" at bounding box center [376, 42] width 6 height 6
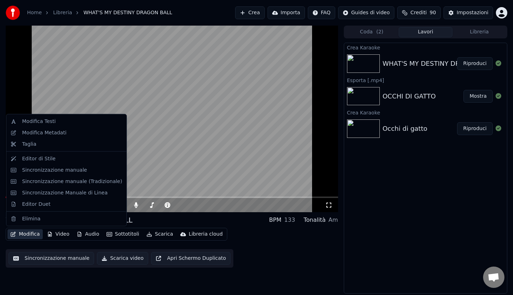
click at [15, 235] on icon "button" at bounding box center [13, 234] width 6 height 5
click at [39, 133] on div "Modifica Metadati" at bounding box center [44, 132] width 44 height 7
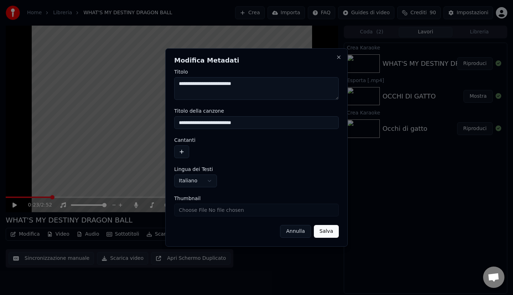
click at [222, 87] on textarea "**********" at bounding box center [256, 88] width 164 height 23
click at [275, 80] on textarea "**********" at bounding box center [256, 88] width 164 height 23
click at [251, 84] on textarea "**********" at bounding box center [256, 88] width 164 height 23
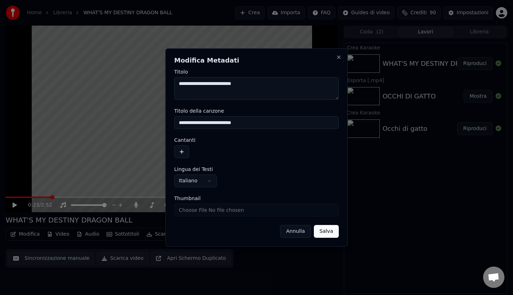
click at [251, 84] on textarea "**********" at bounding box center [256, 88] width 164 height 23
click at [321, 230] on button "Salva" at bounding box center [326, 231] width 25 height 13
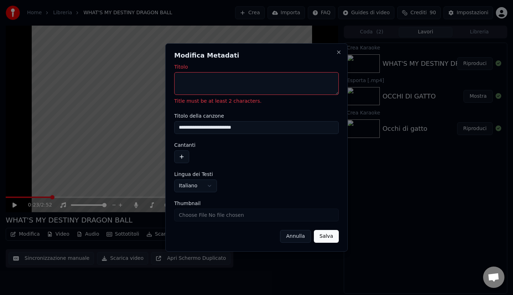
paste textarea "**********"
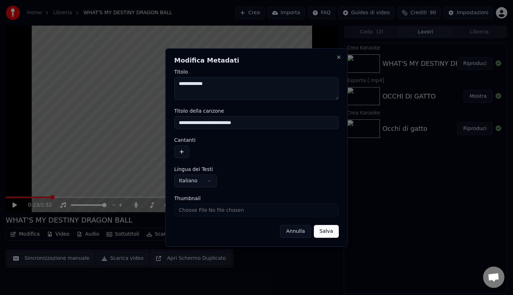
type textarea "**********"
click at [326, 231] on button "Salva" at bounding box center [326, 231] width 25 height 13
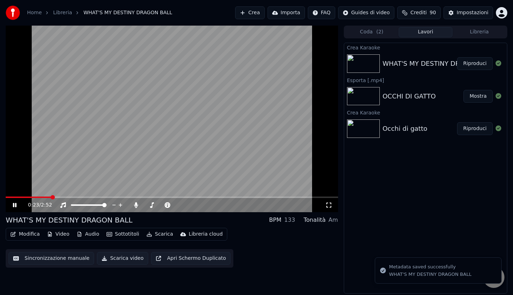
click at [15, 203] on icon at bounding box center [19, 206] width 17 height 6
click at [12, 206] on icon at bounding box center [19, 206] width 17 height 6
click at [9, 199] on div "0:25 / 2:52" at bounding box center [172, 205] width 332 height 14
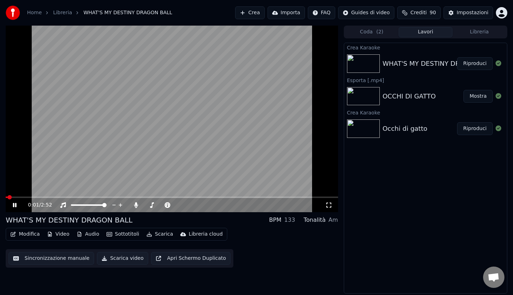
click at [7, 197] on span at bounding box center [7, 197] width 2 height 1
click at [5, 197] on div "0:03 / 2:52 WHAT'S MY DESTINY DRAGON BALL BPM 133 Tonalità Am Modifica Video Au…" at bounding box center [256, 160] width 513 height 268
click at [7, 197] on span at bounding box center [7, 197] width 2 height 1
click at [6, 198] on span at bounding box center [6, 197] width 0 height 1
click at [12, 204] on icon at bounding box center [19, 206] width 17 height 6
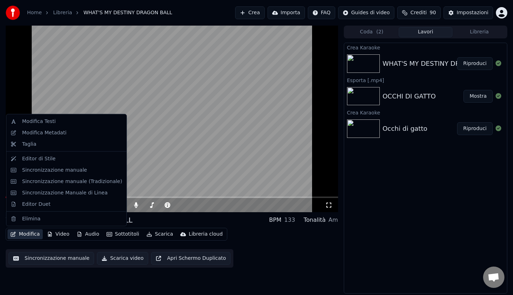
click at [24, 234] on button "Modifica" at bounding box center [24, 235] width 35 height 10
click at [37, 207] on div "Editor Duet" at bounding box center [36, 204] width 28 height 7
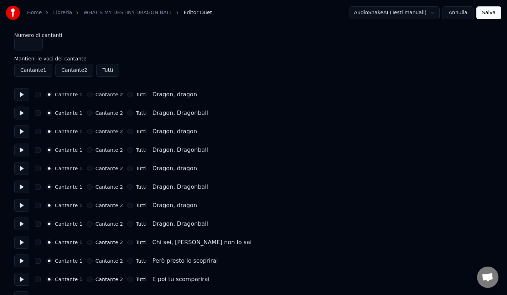
click at [465, 12] on button "Annulla" at bounding box center [457, 12] width 31 height 13
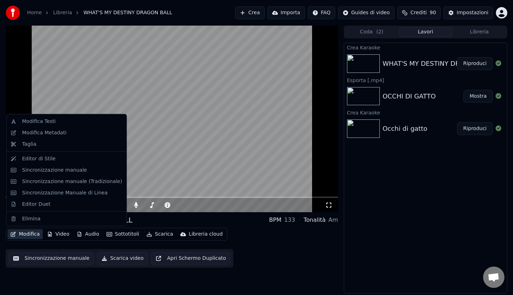
click at [16, 233] on icon "button" at bounding box center [13, 234] width 6 height 5
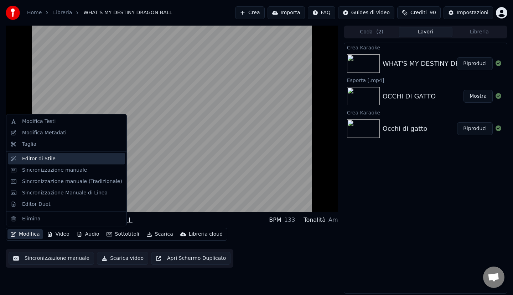
click at [35, 159] on div "Editor di Stile" at bounding box center [38, 158] width 33 height 7
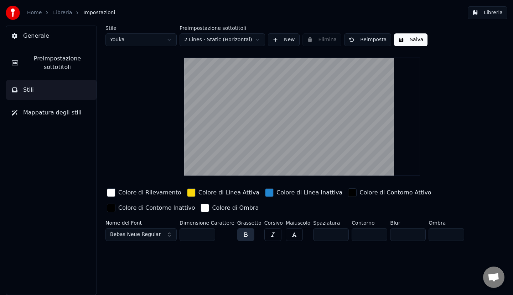
click at [285, 89] on video at bounding box center [302, 117] width 236 height 118
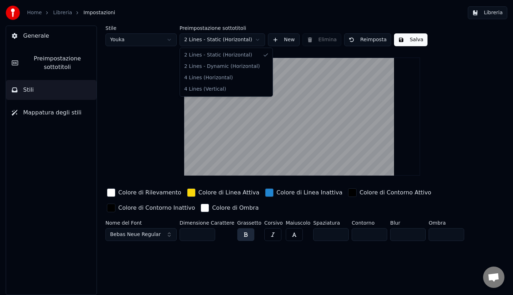
click at [257, 38] on html "Home Libreria Impostazioni Libreria Generale Preimpostazione sottotitoli Stili …" at bounding box center [256, 147] width 513 height 295
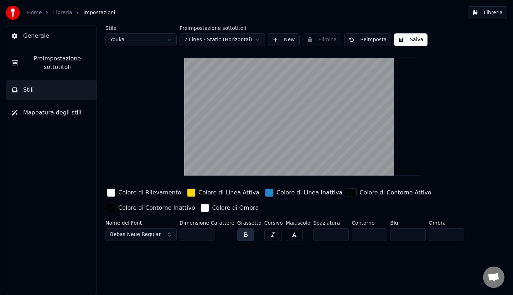
click at [257, 38] on html "Home Libreria Impostazioni Libreria Generale Preimpostazione sottotitoli Stili …" at bounding box center [256, 147] width 513 height 295
click at [164, 43] on html "Home Libreria Impostazioni Libreria Generale Preimpostazione sottotitoli Stili …" at bounding box center [256, 147] width 513 height 295
click at [154, 133] on html "Home Libreria Impostazioni Libreria Generale Preimpostazione sottotitoli Stili …" at bounding box center [256, 147] width 513 height 295
click at [500, 14] on button "Libreria" at bounding box center [487, 12] width 40 height 13
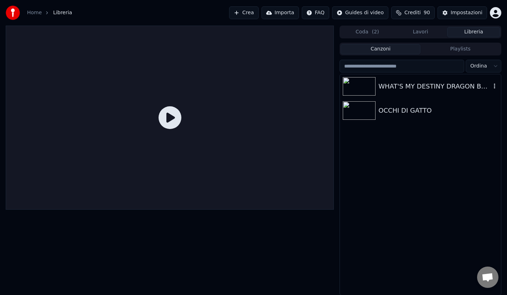
click at [378, 90] on div at bounding box center [360, 86] width 36 height 19
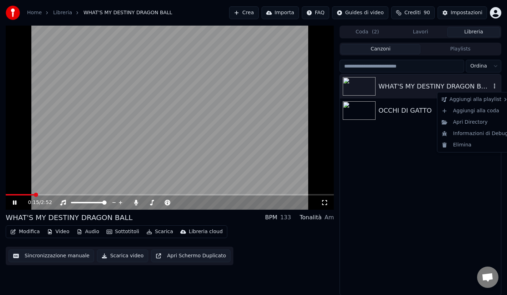
click at [494, 85] on icon "button" at bounding box center [494, 86] width 7 height 6
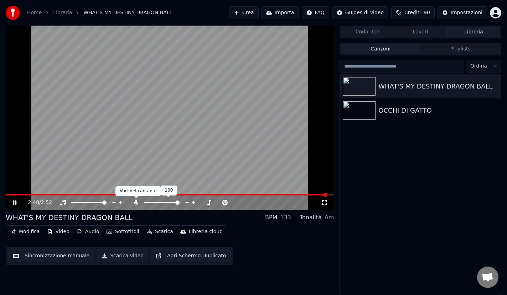
click at [135, 204] on icon at bounding box center [136, 203] width 4 height 6
click at [15, 202] on icon at bounding box center [14, 202] width 4 height 5
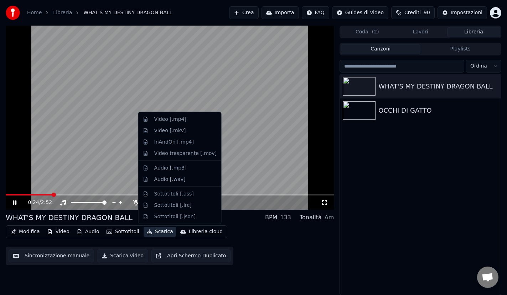
click at [151, 232] on button "Scarica" at bounding box center [159, 232] width 32 height 10
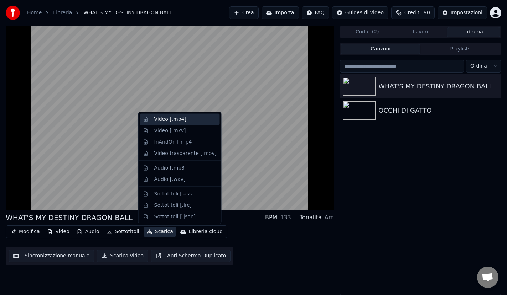
click at [175, 118] on div "Video [.mp4]" at bounding box center [170, 119] width 32 height 7
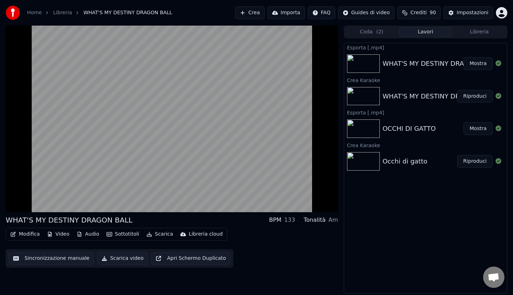
click at [476, 67] on button "Mostra" at bounding box center [477, 63] width 29 height 13
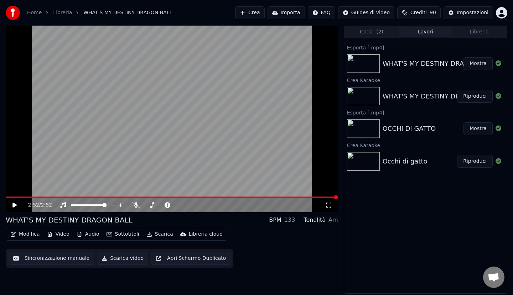
click at [431, 65] on div "WHAT'S MY DESTINY DRAGON BALL" at bounding box center [439, 64] width 114 height 10
click at [355, 99] on img at bounding box center [363, 96] width 33 height 19
click at [475, 95] on button "Riproduci" at bounding box center [475, 96] width 36 height 13
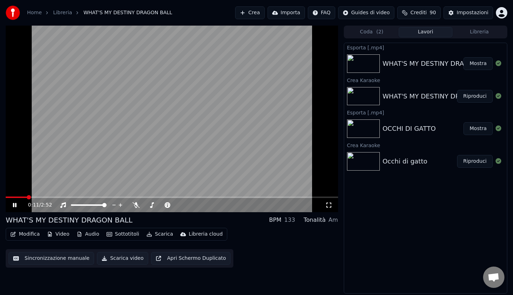
click at [473, 131] on button "Mostra" at bounding box center [477, 128] width 29 height 13
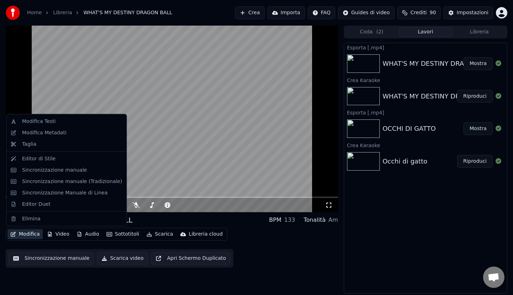
click at [22, 237] on button "Modifica" at bounding box center [24, 235] width 35 height 10
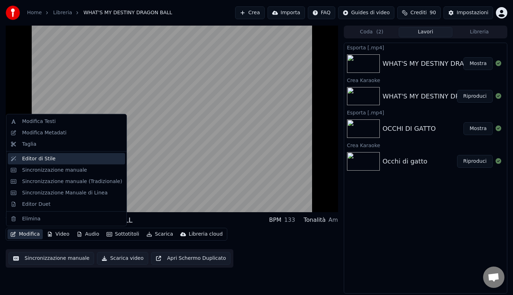
click at [31, 161] on div "Editor di Stile" at bounding box center [38, 158] width 33 height 7
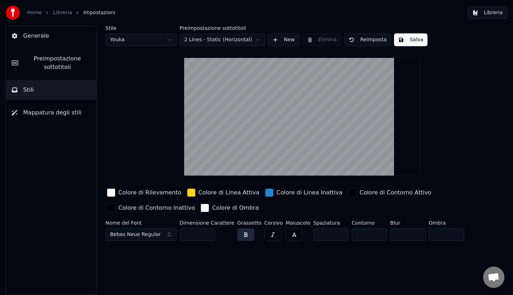
click at [407, 42] on button "Salva" at bounding box center [410, 39] width 33 height 13
click at [32, 36] on span "Generale" at bounding box center [36, 36] width 26 height 9
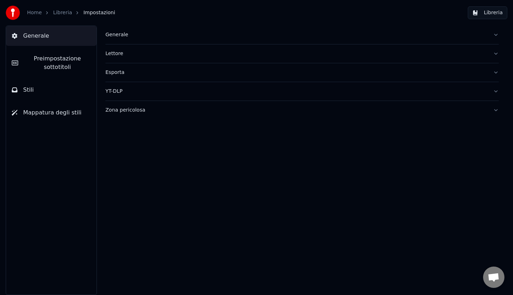
click at [59, 12] on link "Libreria" at bounding box center [62, 12] width 19 height 7
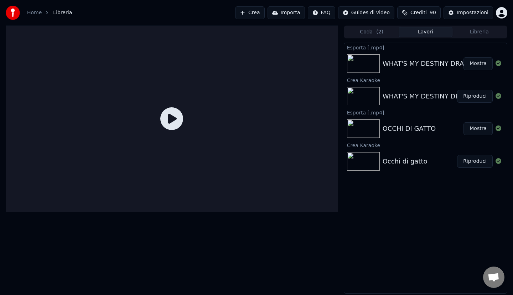
click at [379, 91] on img at bounding box center [363, 96] width 33 height 19
click at [476, 96] on button "Riproduci" at bounding box center [475, 96] width 36 height 13
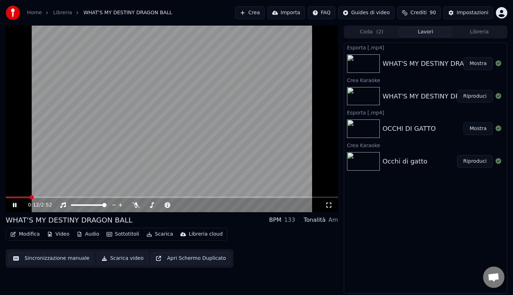
click at [445, 99] on div "WHAT'S MY DESTINY DRAGON BALL" at bounding box center [439, 96] width 114 height 10
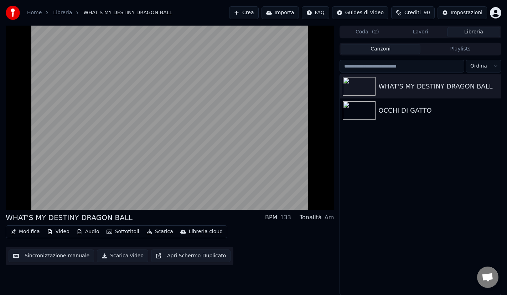
click at [475, 30] on button "Libreria" at bounding box center [473, 32] width 53 height 10
click at [363, 86] on img at bounding box center [358, 86] width 33 height 19
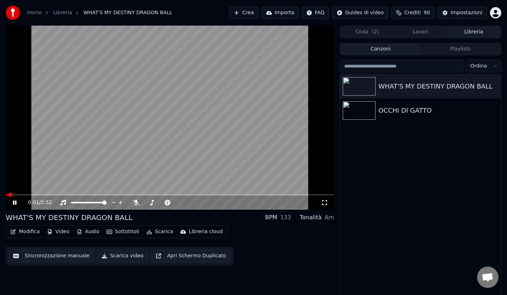
click at [20, 194] on video at bounding box center [170, 118] width 328 height 184
click at [31, 197] on div "0:01 / 2:52" at bounding box center [170, 203] width 328 height 14
click at [15, 201] on icon at bounding box center [19, 203] width 17 height 6
click at [493, 85] on icon "button" at bounding box center [494, 86] width 7 height 6
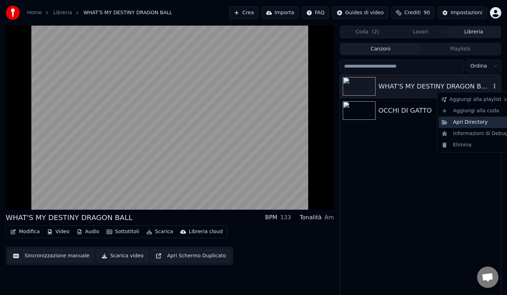
click at [461, 121] on div "Apri Directory" at bounding box center [475, 122] width 72 height 11
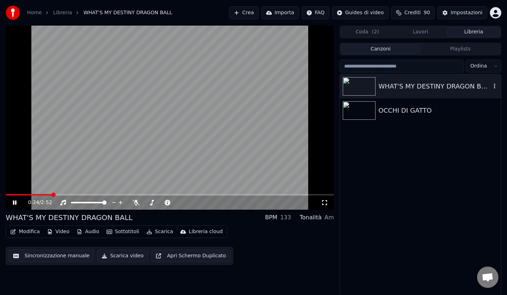
click at [473, 92] on div "WHAT'S MY DESTINY DRAGON BALL" at bounding box center [420, 86] width 161 height 24
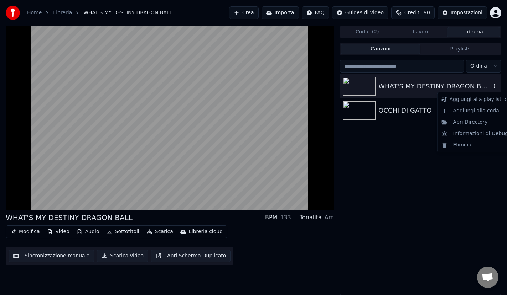
click at [496, 87] on icon "button" at bounding box center [494, 86] width 7 height 6
click at [383, 202] on div "WHAT'S MY DESTINY DRAGON BALL OCCHI DI GATTO" at bounding box center [420, 184] width 161 height 221
click at [415, 106] on div "OCCHI DI GATTO" at bounding box center [434, 111] width 112 height 10
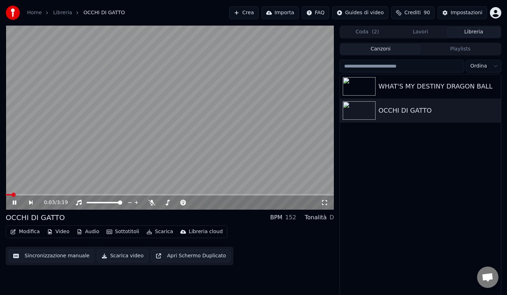
click at [61, 197] on div "0:03 / 3:19" at bounding box center [170, 203] width 328 height 14
click at [465, 83] on div "WHAT'S MY DESTINY DRAGON BALL" at bounding box center [434, 87] width 112 height 10
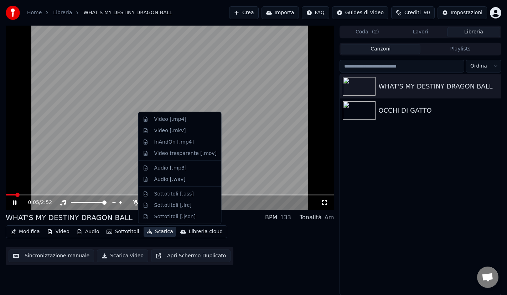
click at [150, 231] on button "Scarica" at bounding box center [159, 232] width 32 height 10
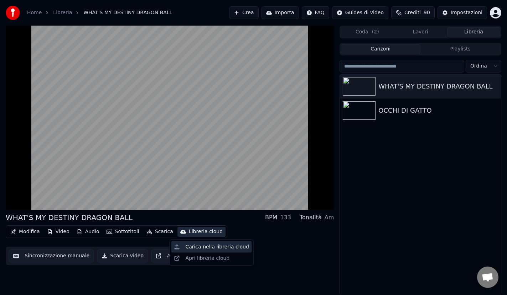
click at [203, 250] on div "Carica nella libreria cloud" at bounding box center [216, 247] width 63 height 7
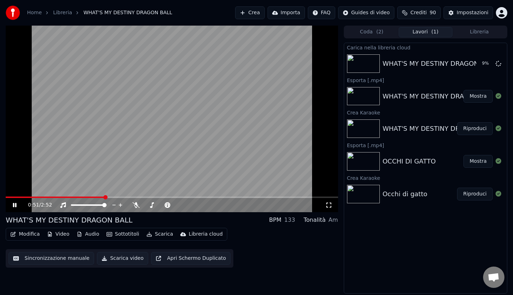
click at [16, 206] on icon at bounding box center [15, 205] width 4 height 4
click at [497, 95] on icon at bounding box center [498, 96] width 6 height 6
click at [469, 12] on div "Impostazioni" at bounding box center [472, 12] width 32 height 7
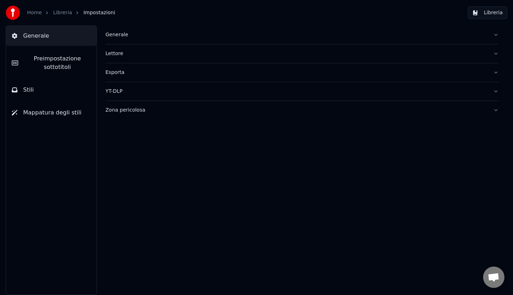
click at [111, 73] on div "Esporta" at bounding box center [296, 72] width 382 height 7
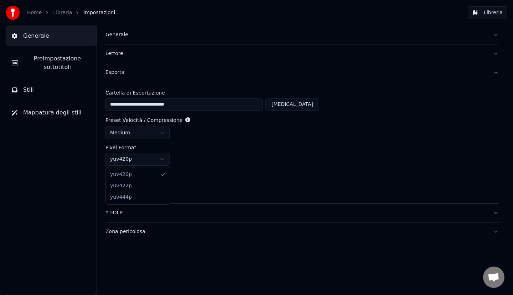
click at [162, 160] on html "**********" at bounding box center [256, 147] width 513 height 295
click at [165, 131] on html "**********" at bounding box center [256, 147] width 513 height 295
click at [307, 104] on button "[MEDICAL_DATA]" at bounding box center [292, 104] width 54 height 13
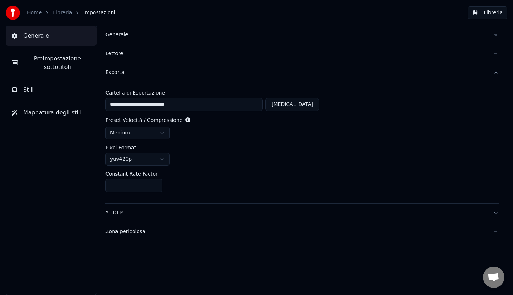
click at [117, 57] on div "Lettore" at bounding box center [296, 53] width 382 height 7
click at [116, 54] on div "Lettore" at bounding box center [296, 53] width 382 height 7
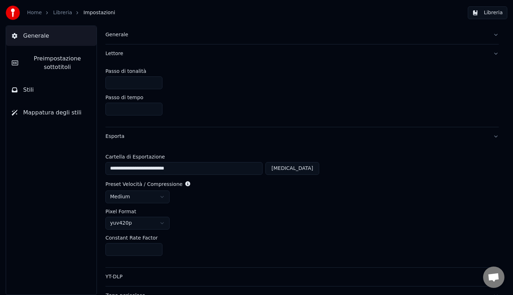
type input "**********"
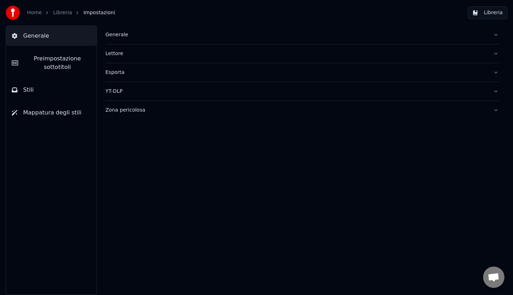
click at [122, 55] on div "Lettore" at bounding box center [296, 53] width 382 height 7
click at [117, 37] on div "Generale" at bounding box center [296, 34] width 382 height 7
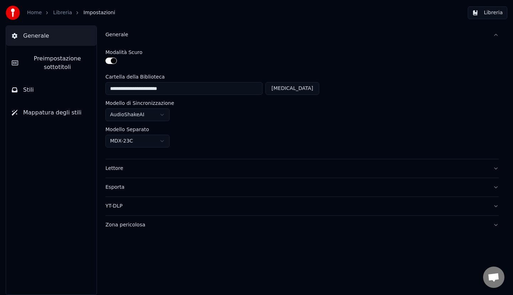
click at [161, 139] on html "**********" at bounding box center [256, 147] width 513 height 295
click at [279, 106] on html "**********" at bounding box center [256, 147] width 513 height 295
click at [58, 13] on link "Libreria" at bounding box center [62, 12] width 19 height 7
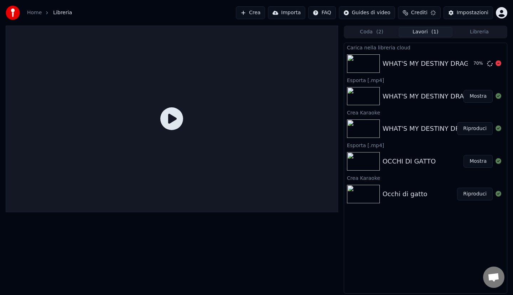
click at [399, 63] on div "WHAT'S MY DESTINY DRAGON BALL" at bounding box center [439, 64] width 114 height 10
click at [392, 124] on div "WHAT'S MY DESTINY DRAGON BALL" at bounding box center [439, 129] width 114 height 10
click at [392, 130] on div "WHAT'S MY DESTINY DRAGON BALL" at bounding box center [439, 129] width 114 height 10
click at [445, 98] on div "WHAT'S MY DESTINY DRAGON BALL" at bounding box center [439, 96] width 114 height 10
click at [480, 96] on button "Mostra" at bounding box center [477, 96] width 29 height 13
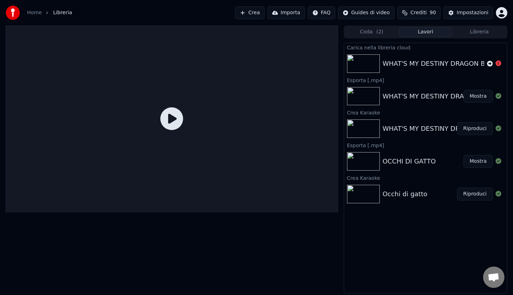
click at [501, 66] on div at bounding box center [494, 63] width 20 height 9
click at [499, 63] on icon at bounding box center [498, 64] width 6 height 6
click at [491, 64] on icon at bounding box center [490, 64] width 6 height 6
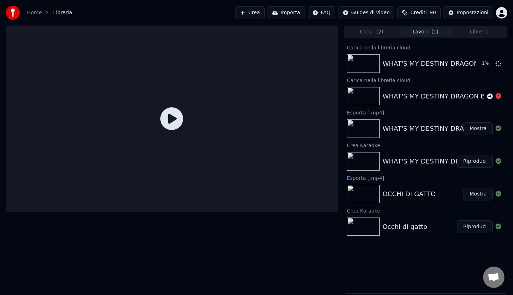
click at [474, 87] on div "WHAT'S MY DESTINY DRAGON BALL" at bounding box center [425, 96] width 163 height 24
click at [499, 63] on icon at bounding box center [498, 64] width 6 height 6
click at [498, 63] on icon at bounding box center [498, 64] width 6 height 6
click at [498, 95] on icon at bounding box center [498, 96] width 6 height 6
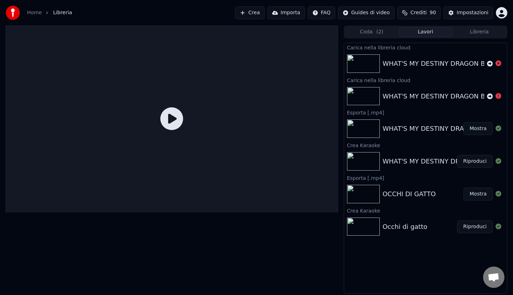
click at [408, 154] on div "WHAT'S MY DESTINY DRAGON BALL Riproduci" at bounding box center [425, 162] width 163 height 24
click at [476, 162] on button "Riproduci" at bounding box center [475, 161] width 36 height 13
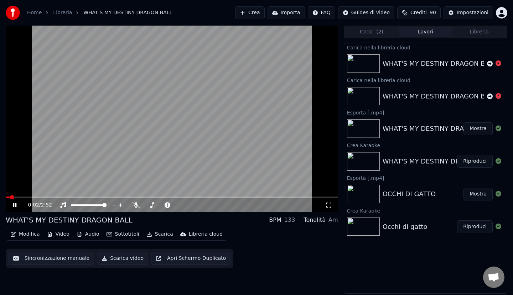
click at [157, 119] on video at bounding box center [172, 119] width 332 height 187
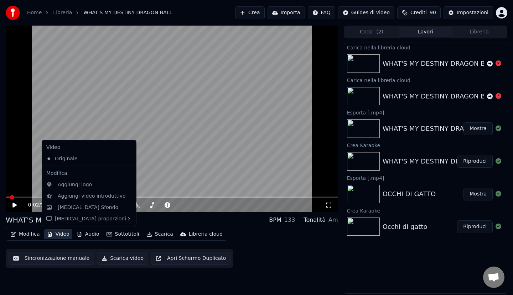
click at [57, 234] on button "Video" at bounding box center [58, 235] width 28 height 10
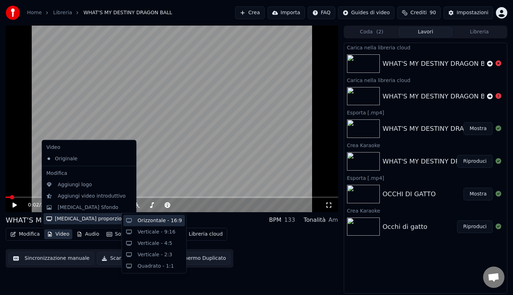
click at [151, 220] on div "Orizzontale - 16:9" at bounding box center [159, 221] width 44 height 7
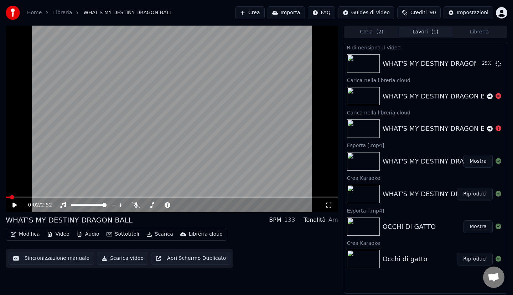
click at [88, 234] on button "Audio" at bounding box center [88, 235] width 28 height 10
click at [282, 247] on div "Modifica Video Audio Sottotitoli Scarica Libreria cloud Sincronizzazione manual…" at bounding box center [172, 248] width 332 height 40
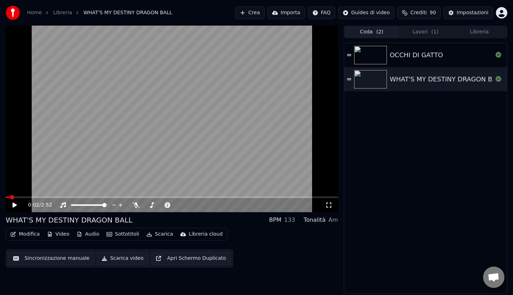
click at [367, 32] on button "Coda ( 2 )" at bounding box center [372, 32] width 54 height 10
click at [349, 54] on icon at bounding box center [349, 55] width 4 height 5
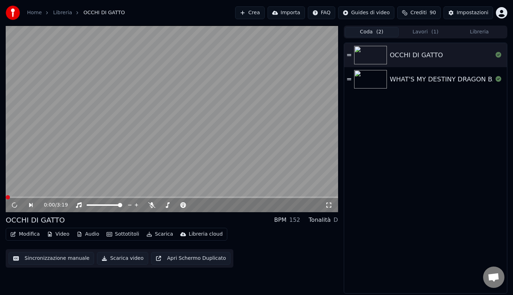
click at [355, 79] on img at bounding box center [370, 79] width 33 height 19
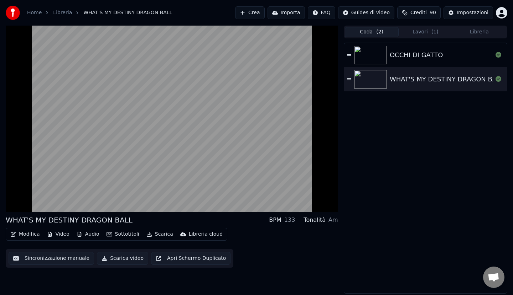
click at [425, 32] on button "Lavori ( 1 )" at bounding box center [425, 32] width 54 height 10
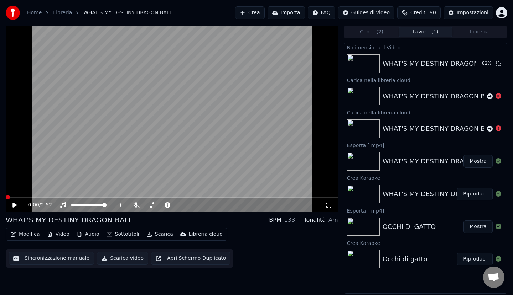
click at [17, 203] on icon at bounding box center [19, 206] width 17 height 6
click at [472, 64] on button "Riproduci" at bounding box center [475, 63] width 36 height 13
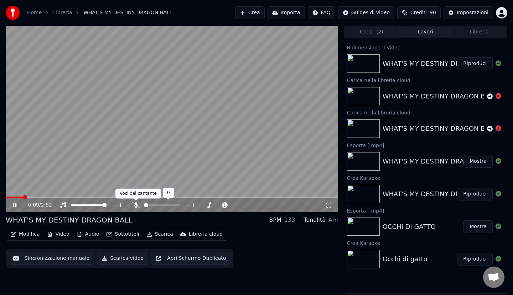
click at [137, 202] on span at bounding box center [136, 201] width 4 height 4
click at [135, 206] on icon at bounding box center [135, 206] width 7 height 6
click at [193, 199] on div "0:52 / 2:52" at bounding box center [172, 205] width 332 height 14
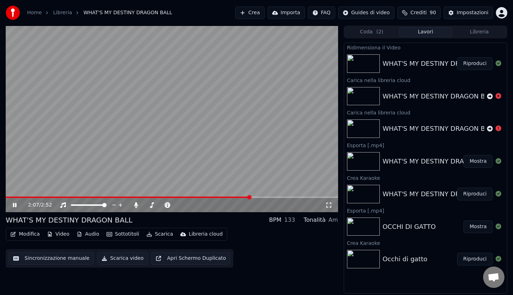
click at [250, 198] on span at bounding box center [172, 197] width 332 height 1
click at [310, 198] on div "2:07 / 2:52" at bounding box center [172, 205] width 332 height 14
click at [323, 198] on span at bounding box center [172, 197] width 332 height 1
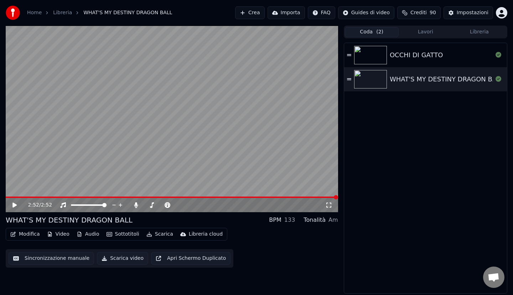
click at [378, 36] on button "Coda ( 2 )" at bounding box center [372, 32] width 54 height 10
click at [370, 87] on img at bounding box center [370, 79] width 33 height 19
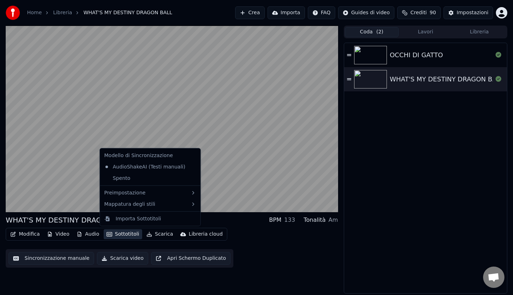
click at [116, 237] on button "Sottotitoli" at bounding box center [123, 235] width 38 height 10
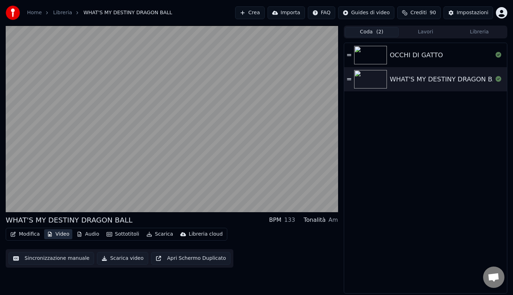
click at [59, 234] on button "Video" at bounding box center [58, 235] width 28 height 10
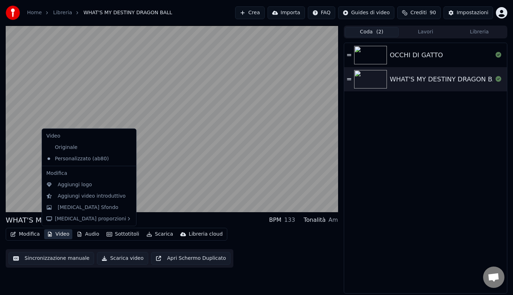
click at [59, 234] on button "Video" at bounding box center [58, 235] width 28 height 10
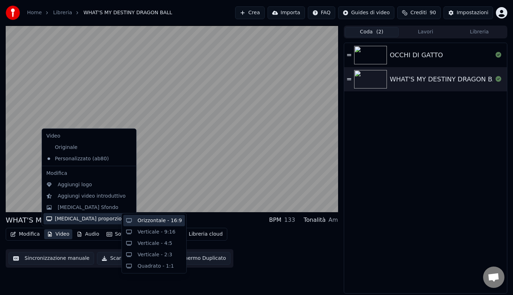
click at [129, 221] on div "Orizzontale - 16:9" at bounding box center [154, 220] width 62 height 11
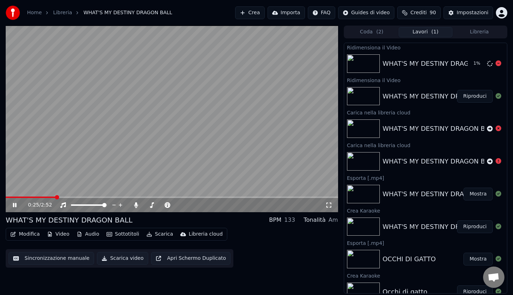
click at [393, 65] on div "WHAT'S MY DESTINY DRAGON BALL" at bounding box center [439, 64] width 114 height 10
click at [470, 99] on button "Riproduci" at bounding box center [475, 96] width 36 height 13
